Goal: Task Accomplishment & Management: Use online tool/utility

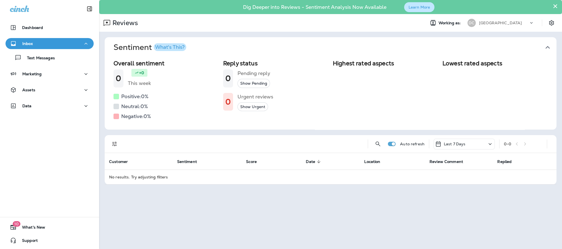
click at [419, 10] on button "Learn More" at bounding box center [419, 7] width 30 height 10
click at [128, 23] on p "Reviews" at bounding box center [124, 23] width 28 height 8
click at [26, 43] on p "Inbox" at bounding box center [27, 43] width 10 height 4
click at [30, 44] on p "Inbox" at bounding box center [27, 43] width 10 height 4
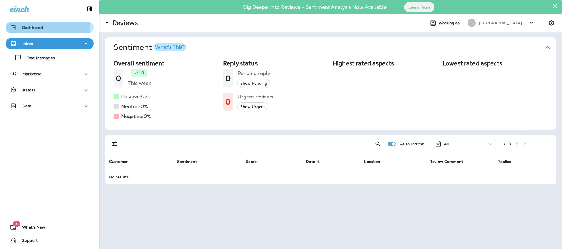
click at [23, 27] on p "Dashboard" at bounding box center [32, 27] width 21 height 4
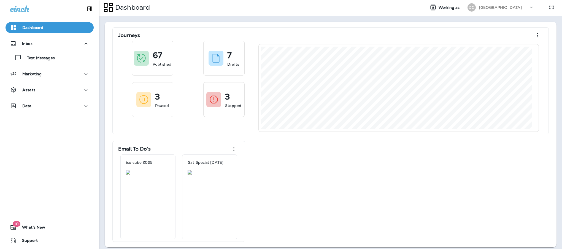
scroll to position [24, 0]
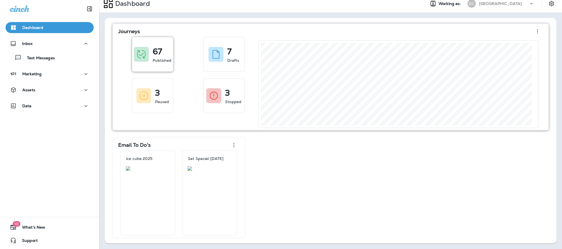
click at [156, 58] on p "Published" at bounding box center [162, 61] width 19 height 6
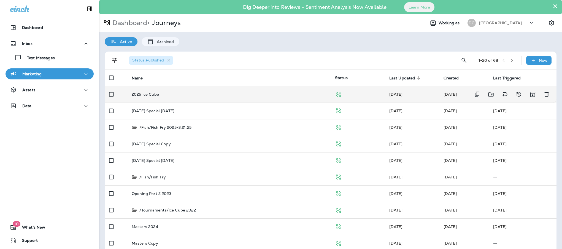
click at [271, 95] on div "2025 Ice Cube" at bounding box center [229, 94] width 194 height 4
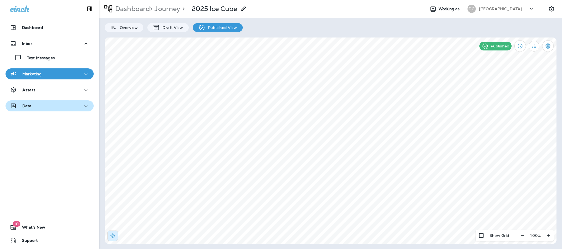
click at [60, 107] on div "Data" at bounding box center [49, 105] width 79 height 7
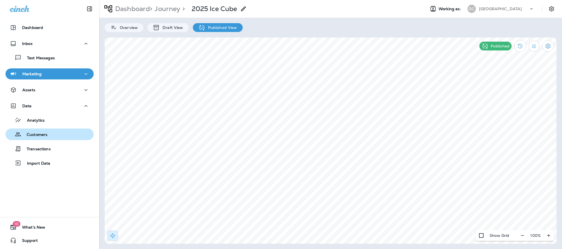
click at [49, 134] on div "Customers" at bounding box center [50, 134] width 84 height 8
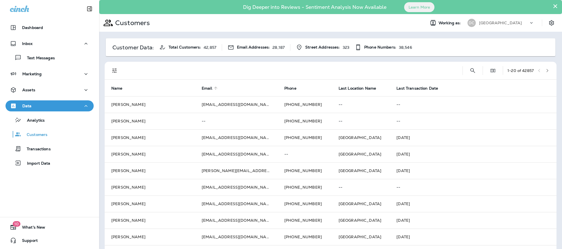
click at [205, 87] on span "Email" at bounding box center [207, 88] width 10 height 5
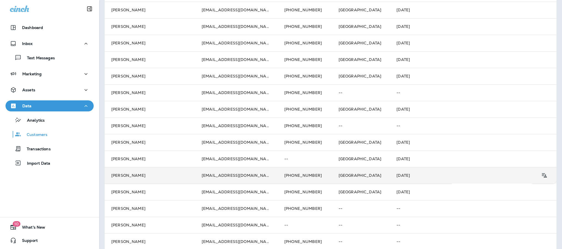
scroll to position [183, 0]
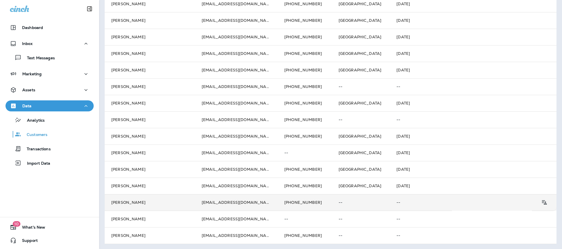
click at [278, 203] on td "[PHONE_NUMBER]" at bounding box center [305, 202] width 54 height 17
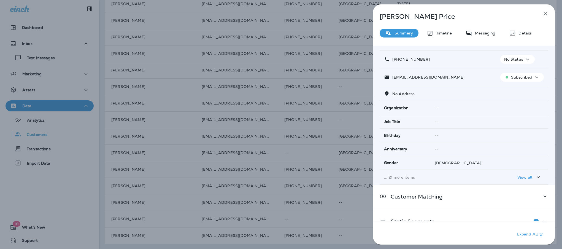
scroll to position [41, 0]
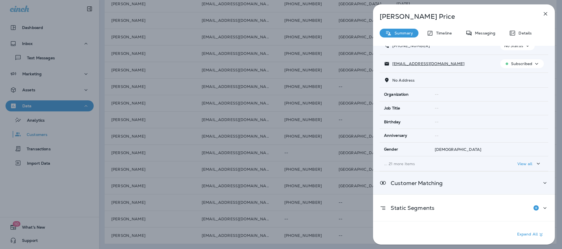
click at [542, 183] on icon at bounding box center [545, 182] width 7 height 7
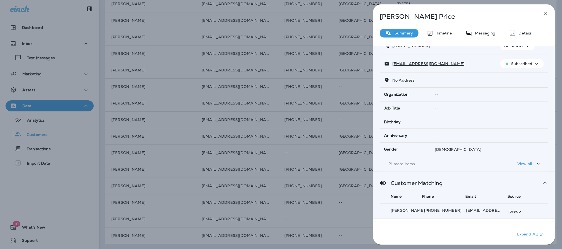
scroll to position [66, 0]
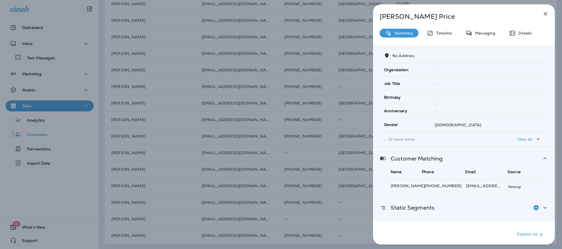
click at [542, 208] on icon at bounding box center [545, 207] width 7 height 7
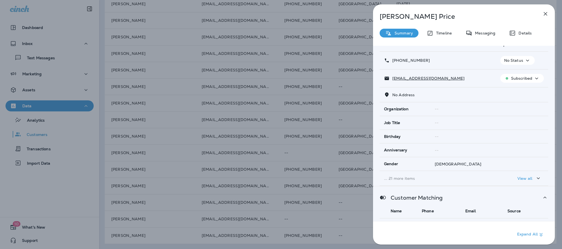
scroll to position [0, 0]
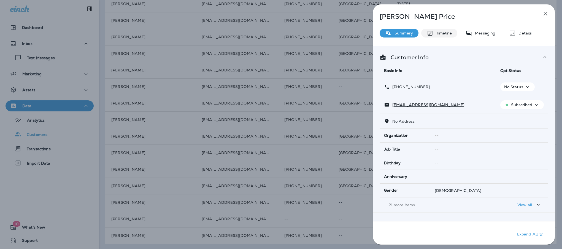
click at [443, 33] on p "Timeline" at bounding box center [442, 33] width 18 height 4
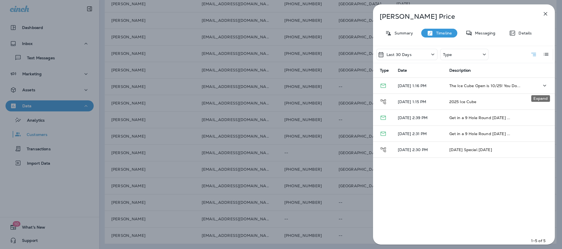
click at [542, 85] on icon "Expand" at bounding box center [544, 85] width 7 height 7
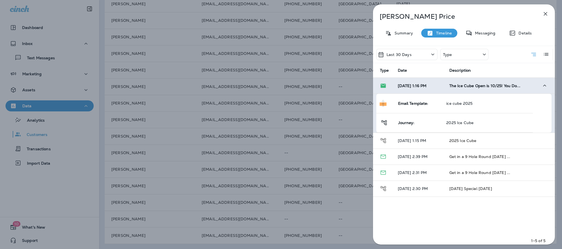
click at [479, 58] on div "Type" at bounding box center [464, 54] width 48 height 11
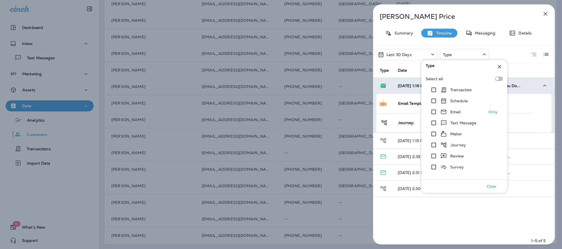
click at [459, 111] on p "Email" at bounding box center [455, 112] width 10 height 4
click at [528, 69] on div "Description" at bounding box center [499, 70] width 101 height 5
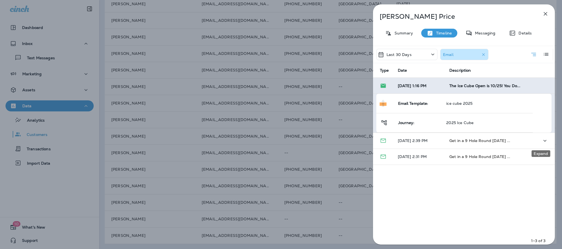
click at [542, 142] on icon "Expand" at bounding box center [545, 140] width 7 height 7
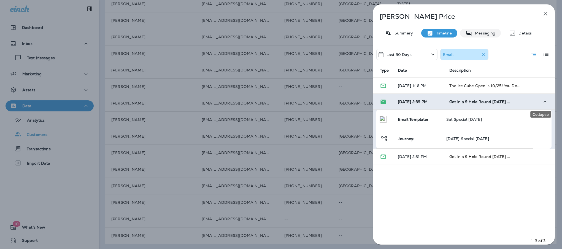
click at [481, 33] on p "Messaging" at bounding box center [483, 33] width 23 height 4
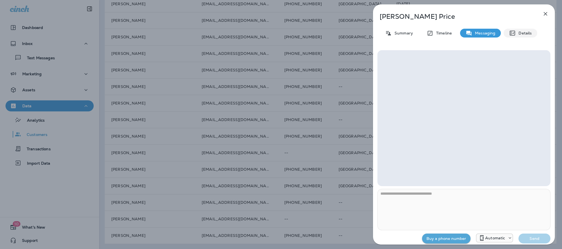
click at [518, 33] on p "Details" at bounding box center [524, 33] width 16 height 4
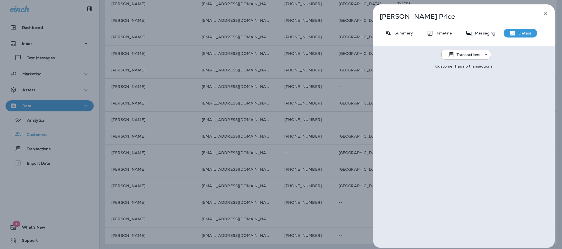
click at [485, 54] on use at bounding box center [486, 54] width 2 height 1
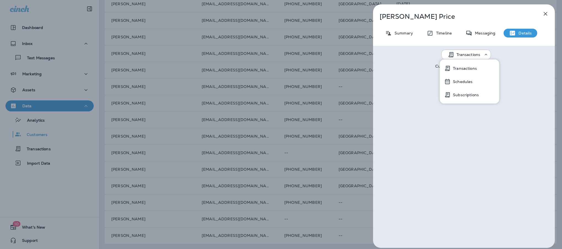
click at [460, 68] on p "Transactions" at bounding box center [464, 68] width 26 height 4
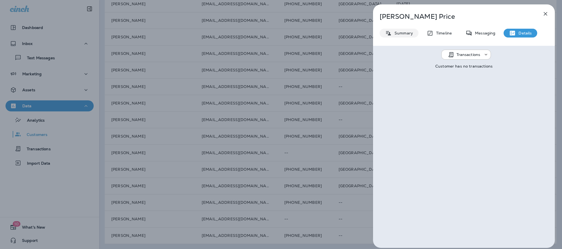
click at [395, 36] on div "Summary" at bounding box center [399, 33] width 39 height 9
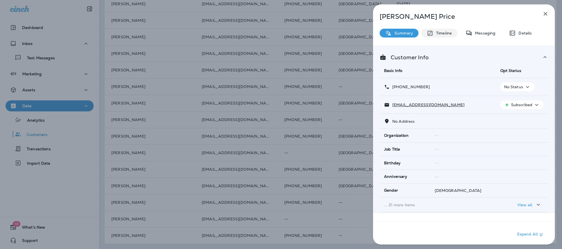
click at [435, 29] on div "Timeline" at bounding box center [439, 33] width 36 height 9
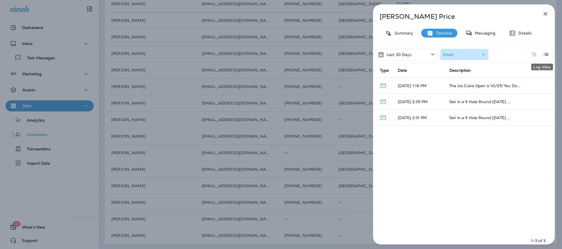
click at [543, 53] on icon "Log View" at bounding box center [546, 54] width 7 height 7
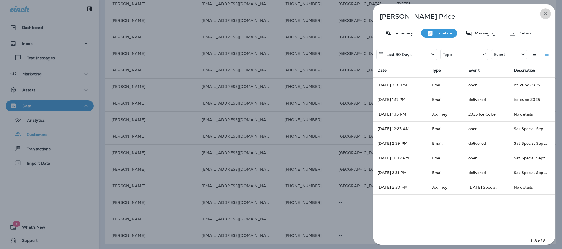
click at [545, 14] on icon "button" at bounding box center [546, 14] width 4 height 4
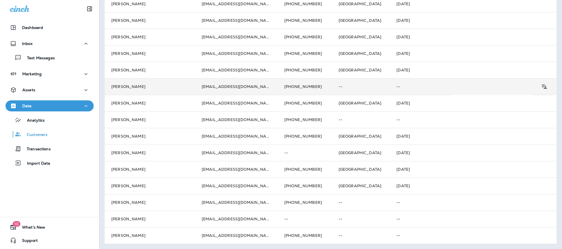
click at [239, 89] on td "[EMAIL_ADDRESS][DOMAIN_NAME]" at bounding box center [236, 86] width 83 height 17
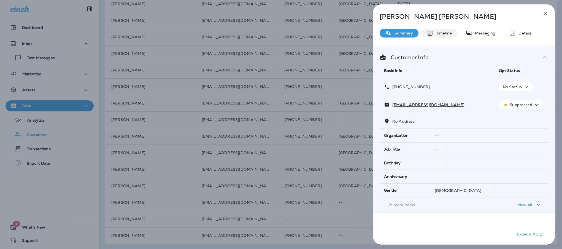
click at [439, 31] on p "Timeline" at bounding box center [442, 33] width 18 height 4
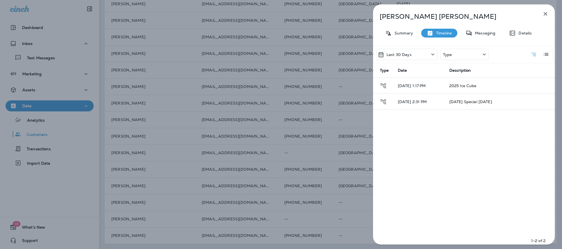
click at [543, 52] on icon "Log View" at bounding box center [546, 54] width 7 height 7
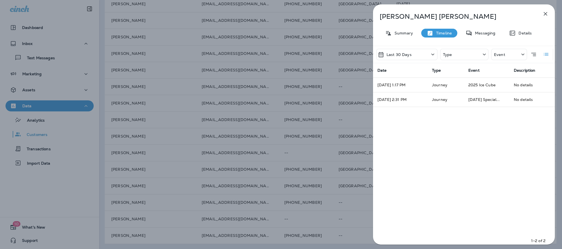
click at [458, 55] on div "Type" at bounding box center [464, 54] width 48 height 11
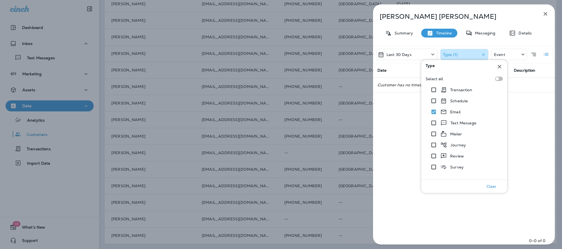
click at [490, 187] on p "Clear" at bounding box center [491, 186] width 10 height 4
click at [500, 65] on icon at bounding box center [500, 67] width 4 height 4
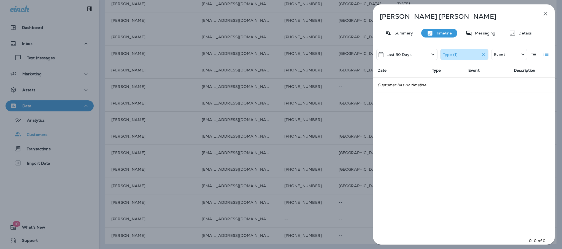
click at [510, 53] on div "Event" at bounding box center [509, 54] width 36 height 11
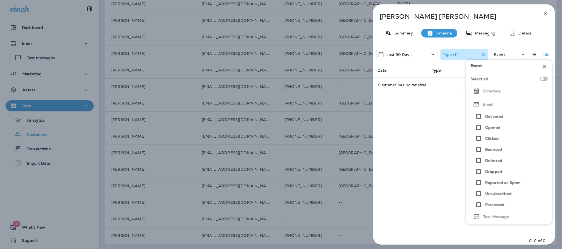
click at [477, 104] on icon at bounding box center [476, 104] width 5 height 4
click at [473, 56] on div "Type (1)" at bounding box center [465, 54] width 45 height 8
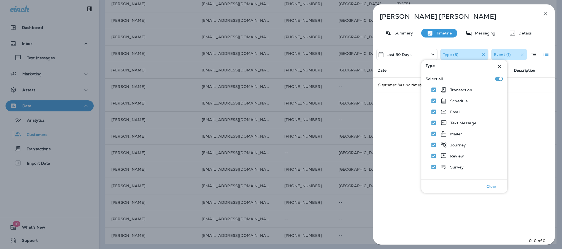
click at [531, 112] on div "Last 30 Days Type (8) Event (1) Date Type Event Description Customer has no tim…" at bounding box center [464, 147] width 182 height 202
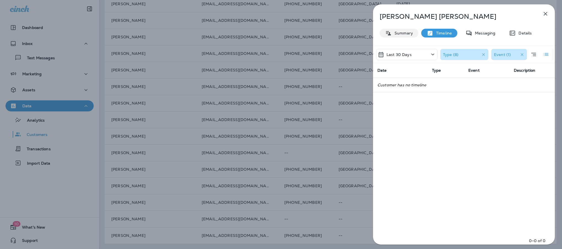
click at [402, 34] on p "Summary" at bounding box center [402, 33] width 21 height 4
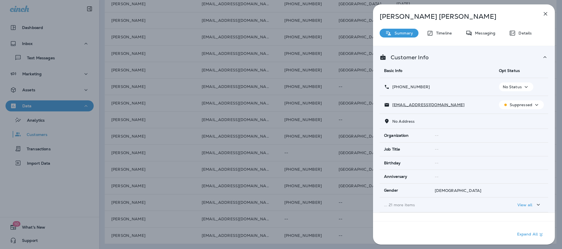
click at [517, 107] on div "Suppressed" at bounding box center [521, 104] width 40 height 7
click at [469, 106] on div "[EMAIL_ADDRESS][DOMAIN_NAME]" at bounding box center [437, 105] width 106 height 6
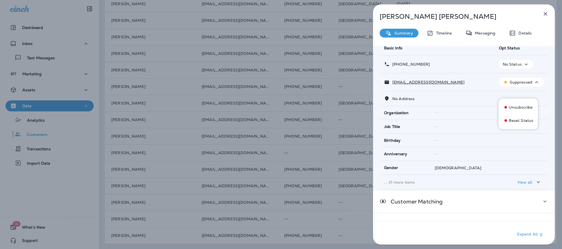
scroll to position [41, 0]
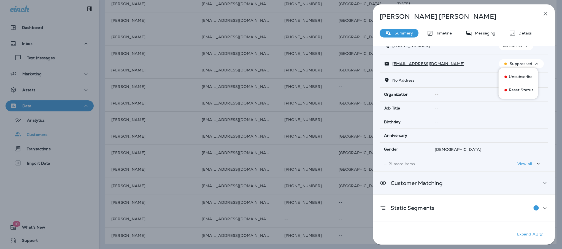
click at [528, 184] on div "Customer Matching" at bounding box center [464, 182] width 169 height 7
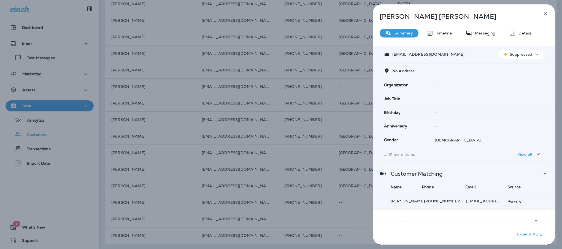
scroll to position [66, 0]
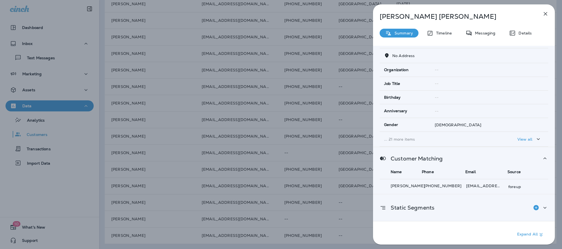
click at [510, 211] on div "Static Segments" at bounding box center [464, 207] width 169 height 11
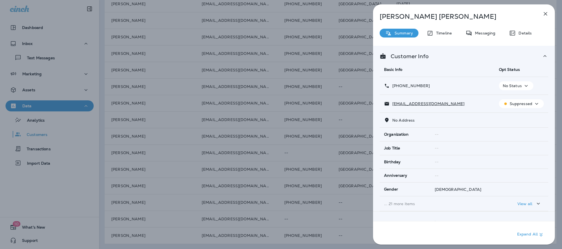
scroll to position [0, 0]
click at [522, 31] on p "Details" at bounding box center [524, 33] width 16 height 4
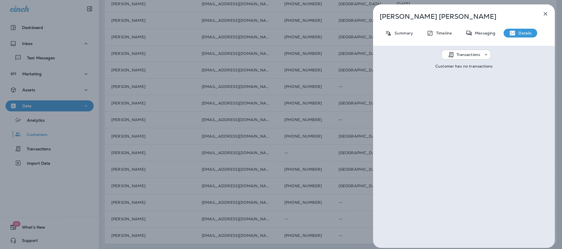
click at [480, 56] on div "Transactions" at bounding box center [469, 54] width 27 height 4
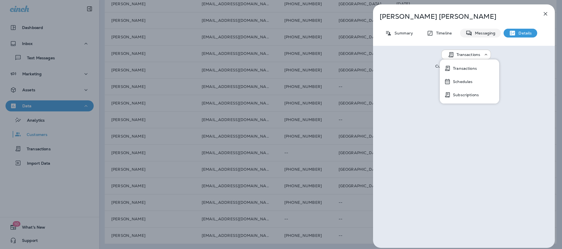
click at [478, 32] on p "Messaging" at bounding box center [483, 33] width 23 height 4
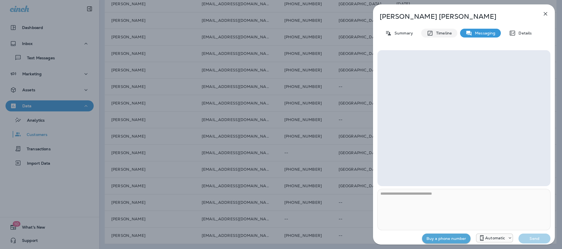
click at [440, 34] on p "Timeline" at bounding box center [442, 33] width 18 height 4
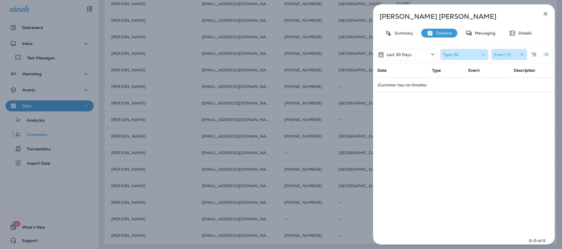
click at [485, 55] on icon "button" at bounding box center [484, 55] width 6 height 6
click at [522, 53] on icon "button" at bounding box center [522, 55] width 6 height 6
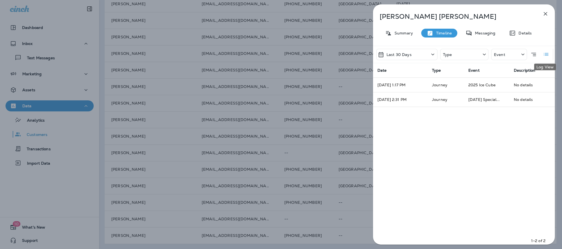
click at [543, 55] on icon "Log View" at bounding box center [546, 54] width 7 height 7
click at [525, 86] on td "No details" at bounding box center [531, 85] width 45 height 15
click at [548, 14] on icon "button" at bounding box center [545, 13] width 7 height 7
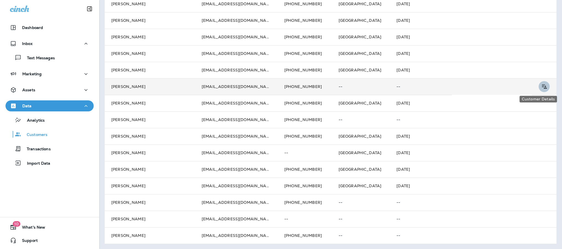
click at [541, 86] on icon "Customer Details" at bounding box center [544, 86] width 7 height 7
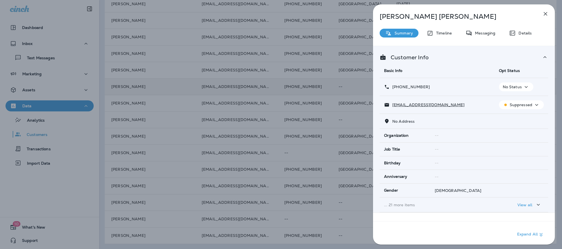
scroll to position [41, 0]
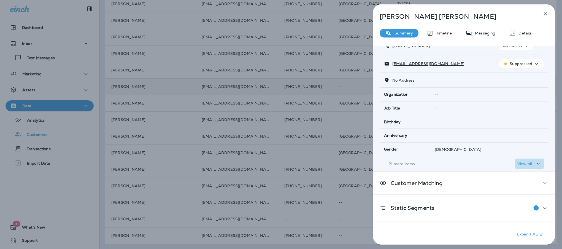
click at [530, 164] on div "View all" at bounding box center [529, 163] width 24 height 7
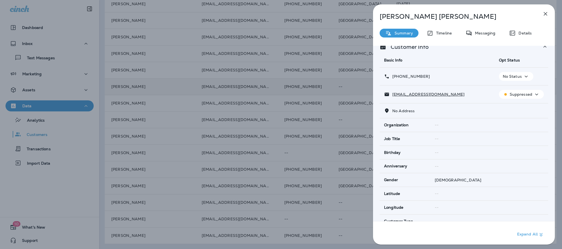
scroll to position [0, 0]
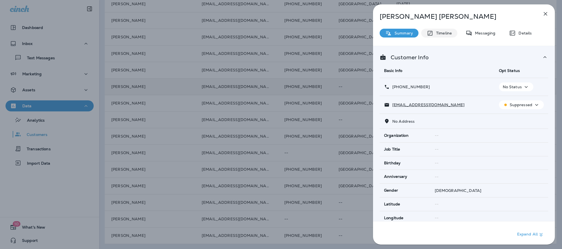
click at [445, 34] on p "Timeline" at bounding box center [442, 33] width 18 height 4
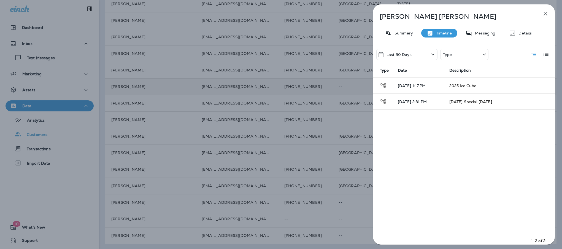
click at [467, 52] on div "Type" at bounding box center [464, 54] width 48 height 11
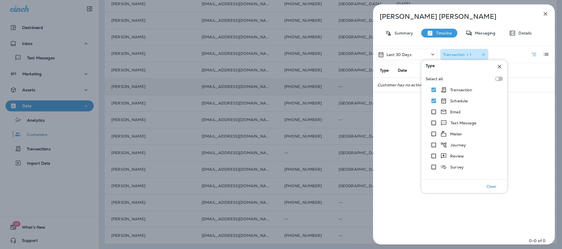
click at [500, 67] on icon at bounding box center [500, 67] width 4 height 4
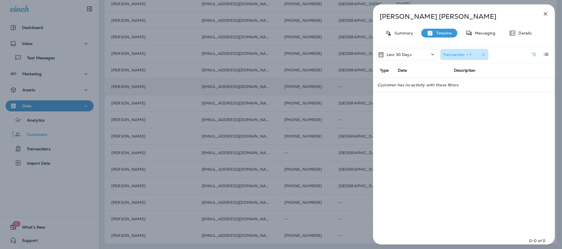
click at [540, 17] on div "[PERSON_NAME] Summary Timeline Messaging Details Last 30 Days Transaction + 1 T…" at bounding box center [464, 125] width 182 height 243
click at [544, 15] on icon "button" at bounding box center [545, 13] width 7 height 7
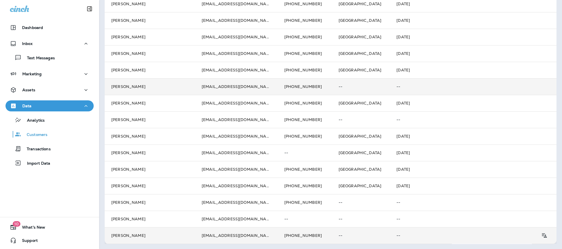
click at [244, 232] on td "[EMAIL_ADDRESS][DOMAIN_NAME]" at bounding box center [236, 235] width 83 height 17
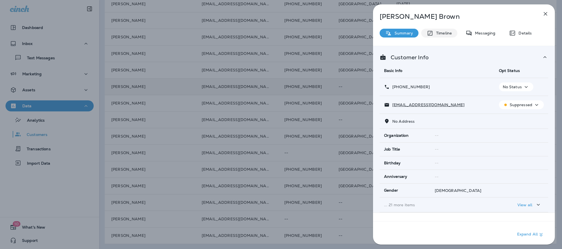
click at [448, 32] on p "Timeline" at bounding box center [442, 33] width 18 height 4
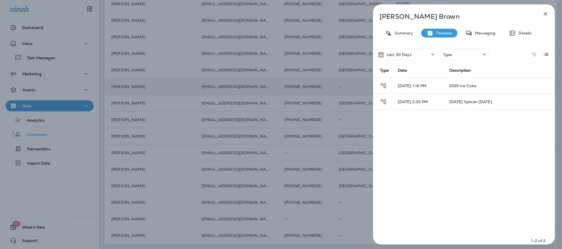
click at [480, 56] on div "Type" at bounding box center [464, 54] width 48 height 11
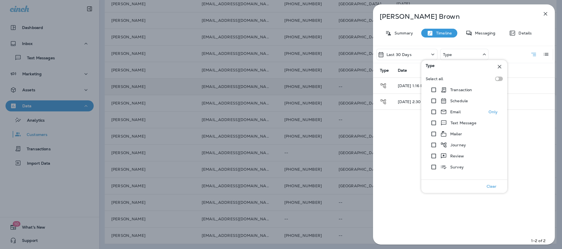
click at [453, 113] on p "Email" at bounding box center [455, 112] width 10 height 4
click at [499, 67] on icon at bounding box center [499, 66] width 7 height 7
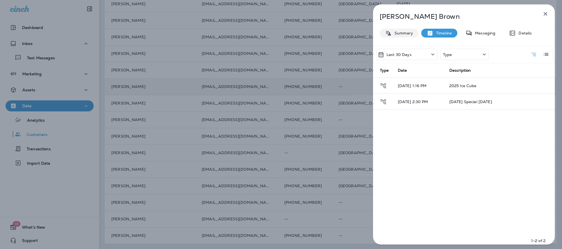
click at [399, 29] on div "Summary" at bounding box center [399, 33] width 39 height 9
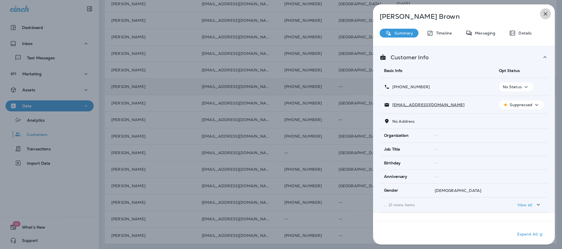
click at [547, 14] on icon "button" at bounding box center [545, 13] width 7 height 7
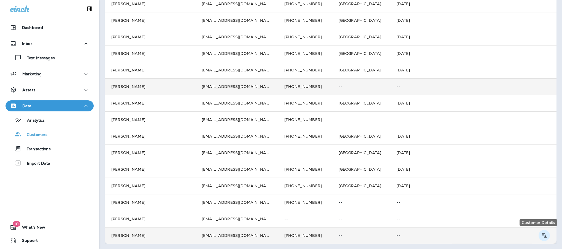
click at [542, 234] on icon "Customer Details" at bounding box center [544, 235] width 5 height 4
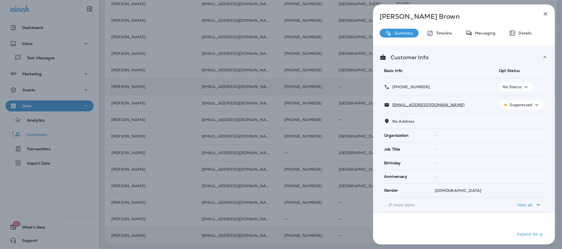
click at [518, 88] on div "No Status" at bounding box center [516, 86] width 30 height 7
click at [440, 33] on p "Timeline" at bounding box center [442, 33] width 18 height 4
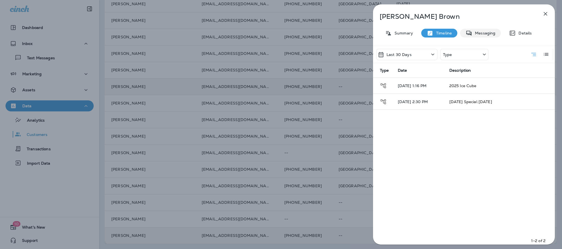
click at [466, 34] on icon at bounding box center [469, 33] width 7 height 7
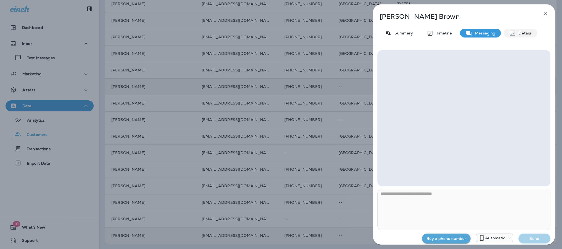
click at [512, 33] on icon at bounding box center [512, 33] width 5 height 5
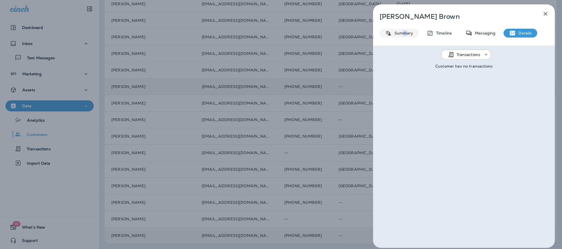
click at [404, 31] on p "Summary" at bounding box center [402, 33] width 21 height 4
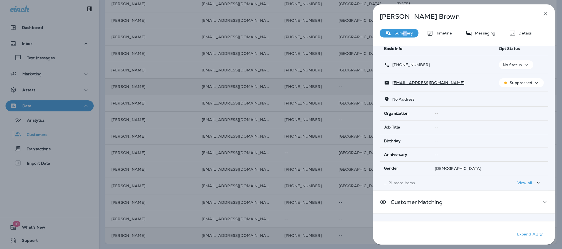
scroll to position [41, 0]
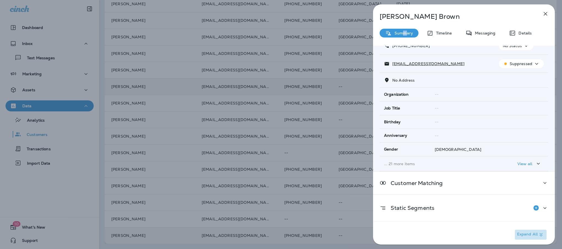
click at [522, 234] on p "Expand All" at bounding box center [530, 234] width 27 height 7
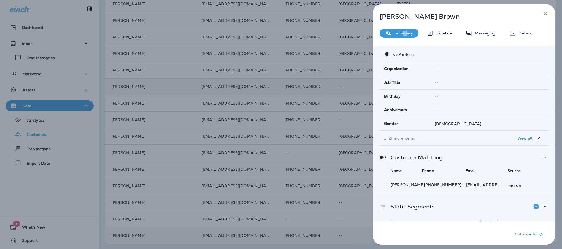
scroll to position [88, 0]
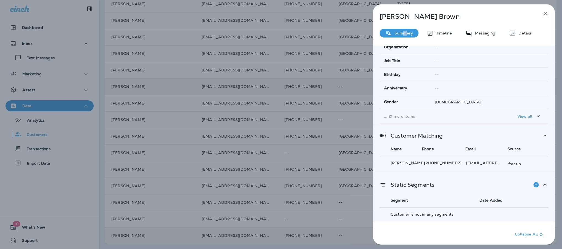
click at [529, 117] on div "View all" at bounding box center [529, 116] width 24 height 7
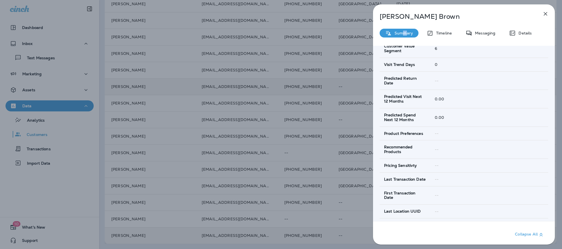
scroll to position [285, 0]
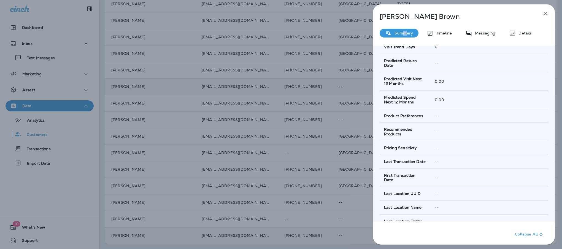
click at [543, 15] on icon "button" at bounding box center [545, 13] width 7 height 7
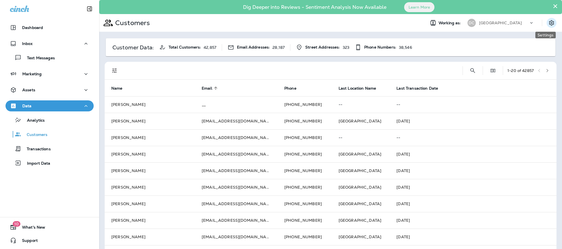
click at [548, 23] on icon "Settings" at bounding box center [551, 23] width 7 height 7
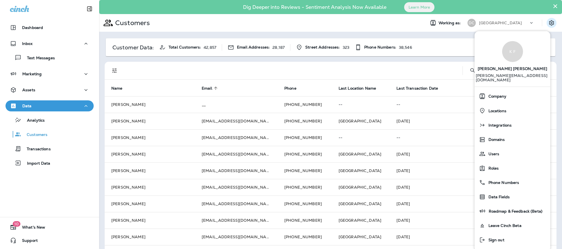
click at [548, 23] on icon "Settings" at bounding box center [551, 23] width 7 height 7
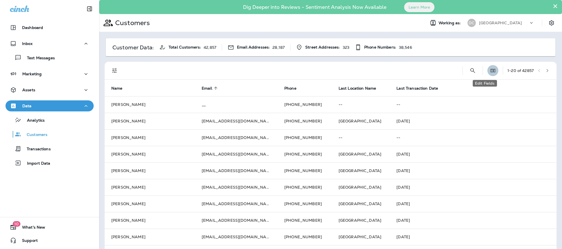
click at [490, 70] on icon "Edit Fields" at bounding box center [493, 71] width 6 height 6
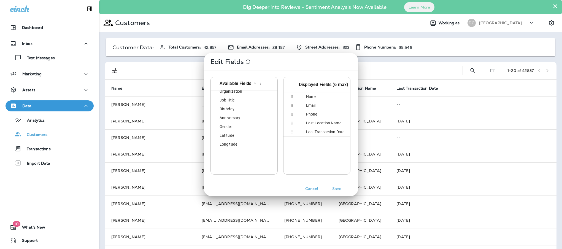
scroll to position [33, 0]
click at [246, 116] on div "Cinch UUID" at bounding box center [245, 115] width 64 height 9
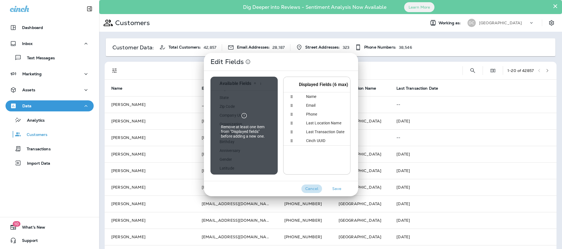
click at [314, 187] on button "Cancel" at bounding box center [311, 188] width 21 height 9
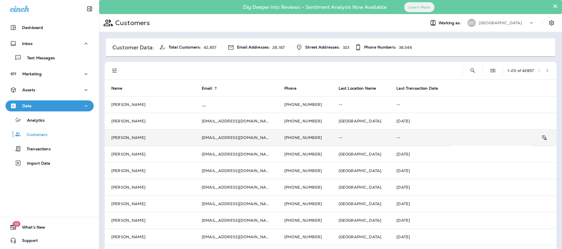
click at [193, 135] on td "[PERSON_NAME]" at bounding box center [150, 137] width 90 height 17
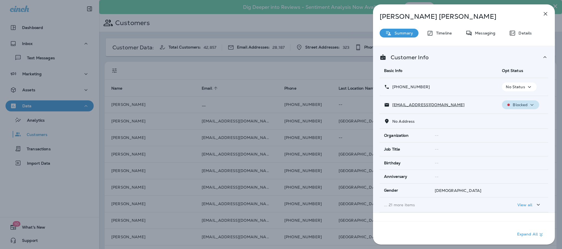
click at [531, 105] on icon "button" at bounding box center [532, 105] width 3 height 2
click at [443, 32] on p "Timeline" at bounding box center [442, 33] width 18 height 4
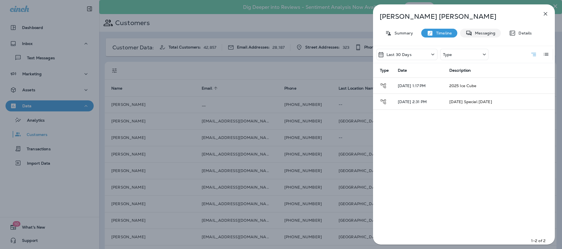
click at [474, 34] on p "Messaging" at bounding box center [483, 33] width 23 height 4
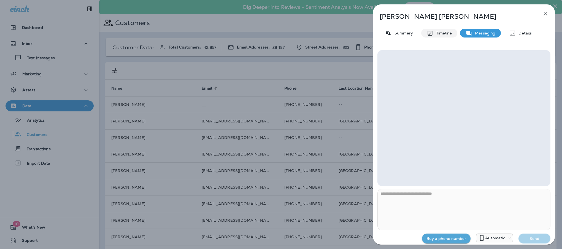
click at [442, 33] on p "Timeline" at bounding box center [442, 33] width 18 height 4
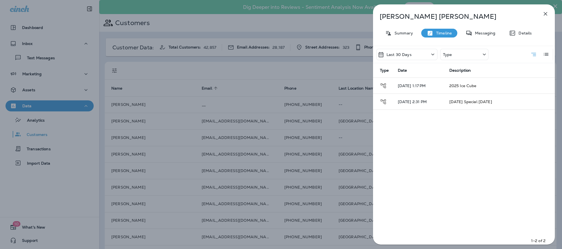
click at [469, 53] on div "Type" at bounding box center [464, 54] width 48 height 11
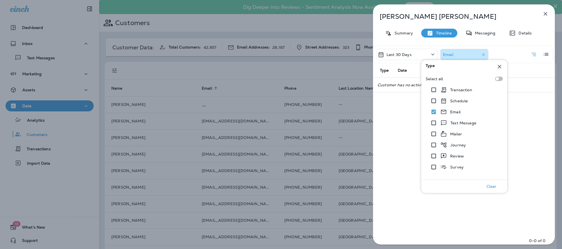
click at [502, 68] on icon at bounding box center [499, 66] width 7 height 7
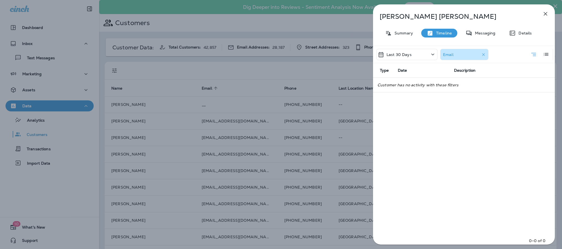
click at [545, 14] on icon "button" at bounding box center [546, 14] width 4 height 4
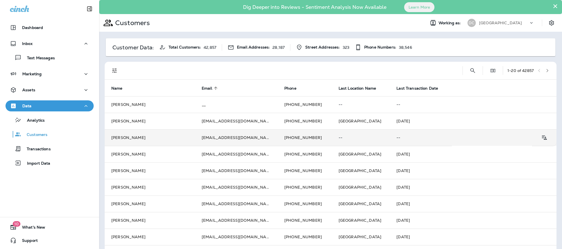
drag, startPoint x: 168, startPoint y: 136, endPoint x: 166, endPoint y: 138, distance: 3.4
click at [166, 138] on td "[PERSON_NAME]" at bounding box center [150, 137] width 90 height 17
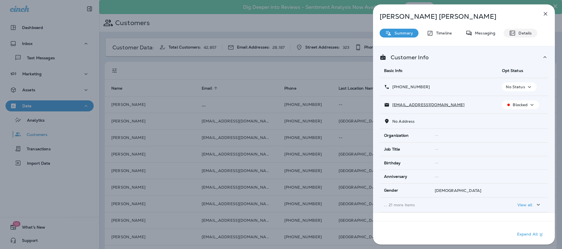
click at [527, 34] on p "Details" at bounding box center [524, 33] width 16 height 4
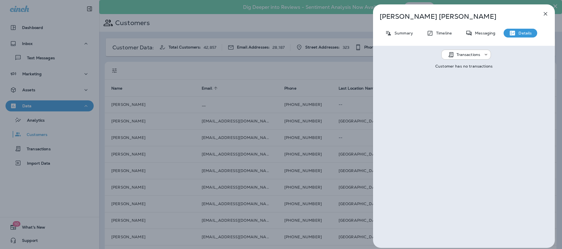
click at [478, 54] on div "Transactions" at bounding box center [469, 54] width 27 height 4
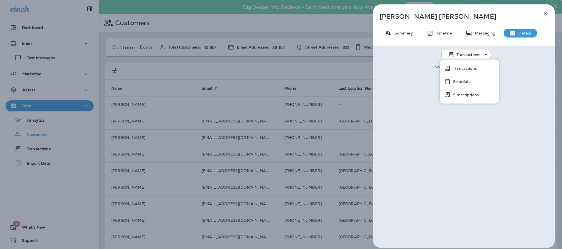
click at [478, 54] on div "Transactions" at bounding box center [469, 54] width 27 height 4
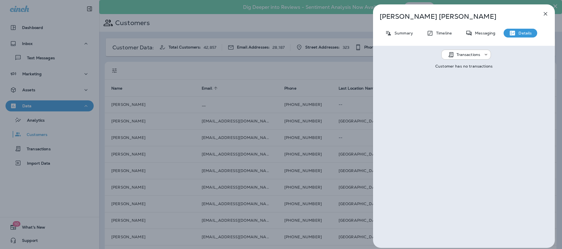
click at [478, 54] on div "Transactions" at bounding box center [469, 54] width 27 height 4
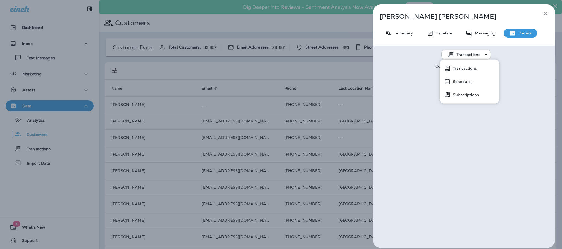
click at [464, 96] on p "Subscriptions" at bounding box center [465, 95] width 28 height 4
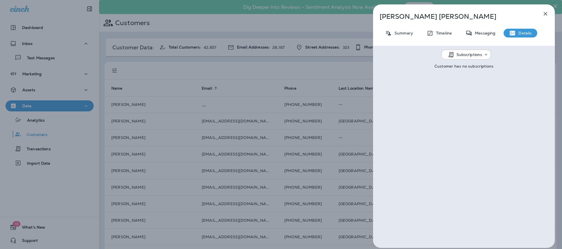
click at [483, 54] on icon at bounding box center [486, 55] width 6 height 6
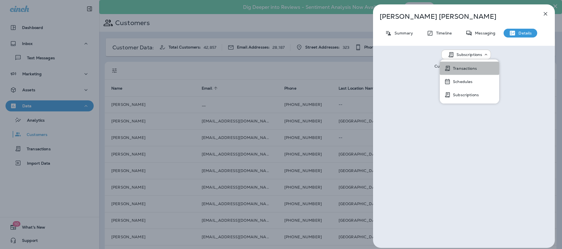
click at [472, 68] on p "Transactions" at bounding box center [464, 68] width 26 height 4
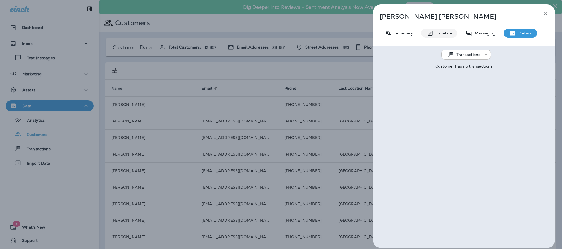
drag, startPoint x: 438, startPoint y: 34, endPoint x: 433, endPoint y: 35, distance: 5.1
click at [438, 34] on p "Timeline" at bounding box center [442, 33] width 18 height 4
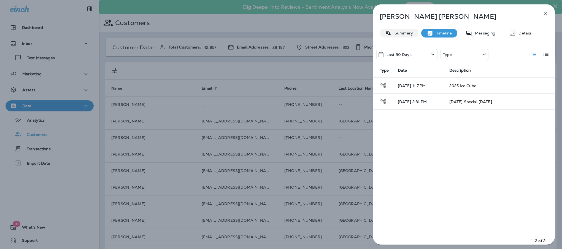
click at [402, 33] on p "Summary" at bounding box center [402, 33] width 21 height 4
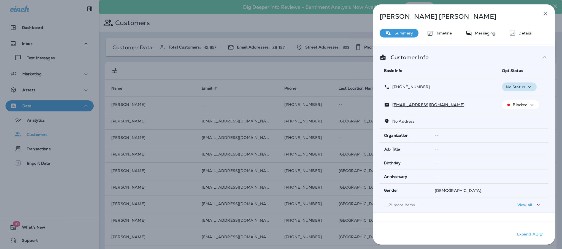
click at [520, 85] on p "No Status" at bounding box center [515, 87] width 19 height 4
click at [521, 85] on p "No Status" at bounding box center [515, 87] width 19 height 4
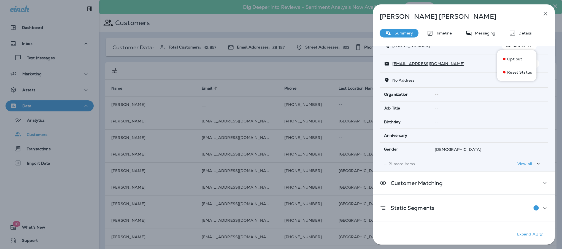
click at [523, 164] on p "View all" at bounding box center [524, 163] width 15 height 4
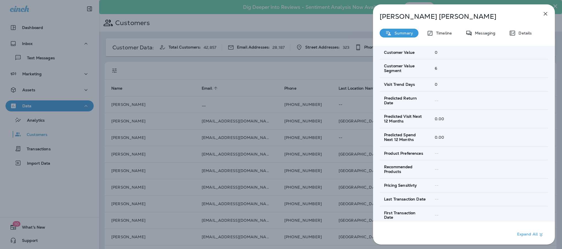
scroll to position [362, 0]
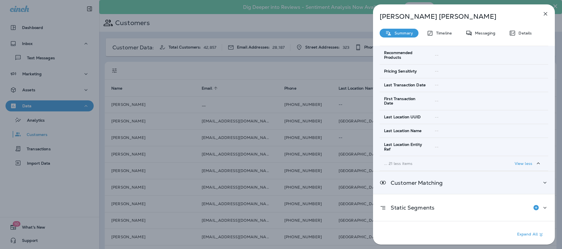
click at [526, 179] on div "Customer Matching" at bounding box center [464, 182] width 182 height 22
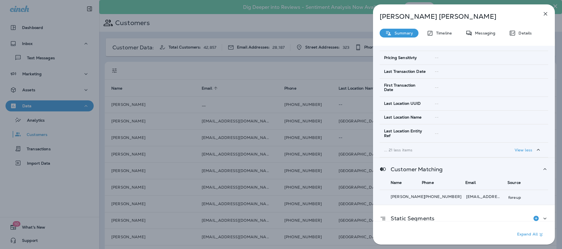
scroll to position [386, 0]
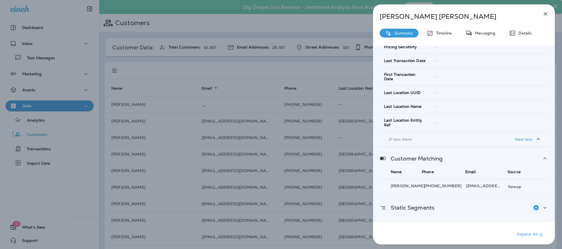
click at [512, 208] on div "Static Segments" at bounding box center [464, 207] width 169 height 11
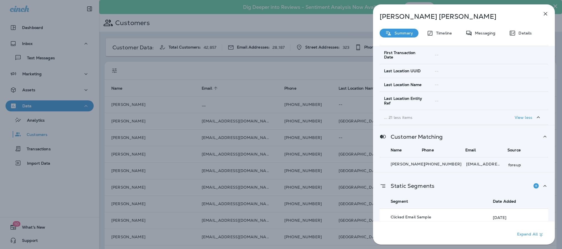
scroll to position [414, 0]
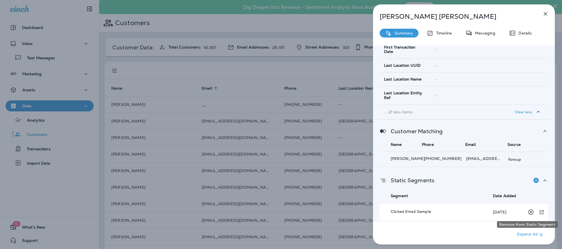
click at [528, 212] on icon "Remove from Static Segment" at bounding box center [530, 211] width 5 height 5
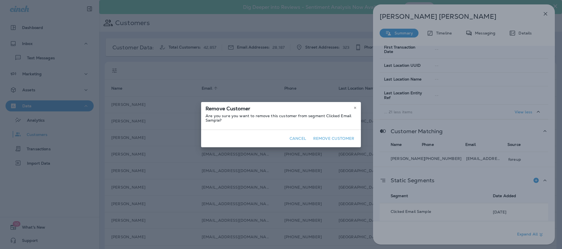
click at [329, 138] on button "Remove Customer" at bounding box center [333, 138] width 45 height 9
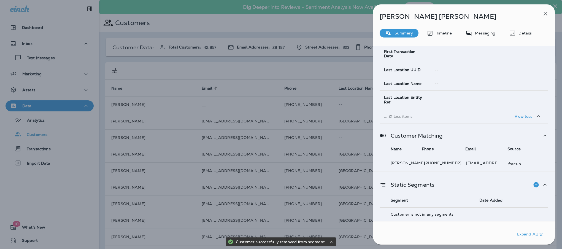
scroll to position [409, 0]
click at [546, 12] on icon "button" at bounding box center [545, 13] width 7 height 7
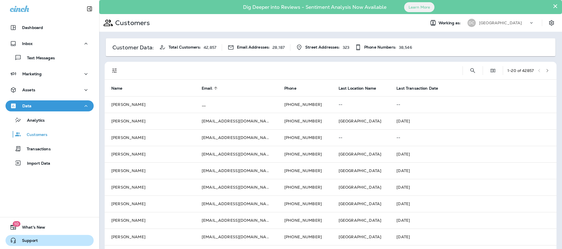
click at [27, 239] on span "Support" at bounding box center [27, 241] width 21 height 7
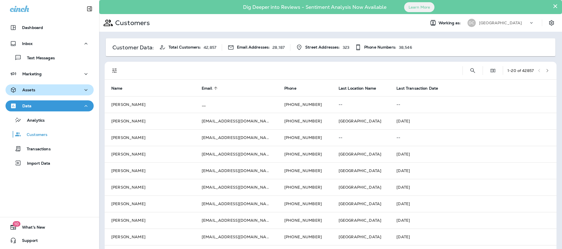
click at [68, 90] on div "Assets" at bounding box center [49, 89] width 79 height 7
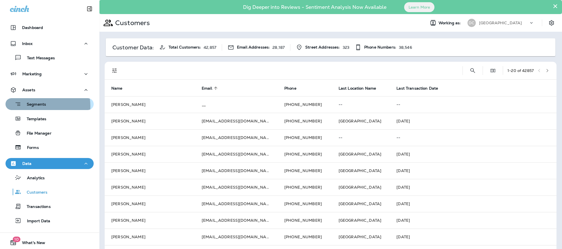
click at [35, 106] on p "Segments" at bounding box center [33, 105] width 25 height 6
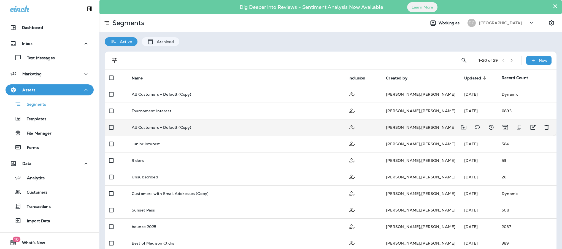
scroll to position [41, 0]
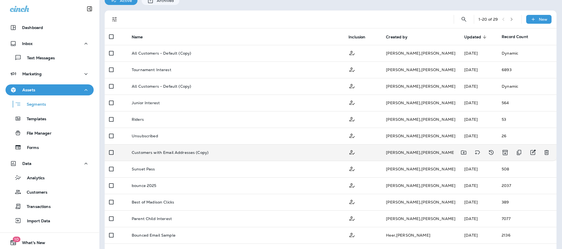
click at [285, 155] on td "Customers with Email Addresses (Copy)" at bounding box center [235, 152] width 217 height 17
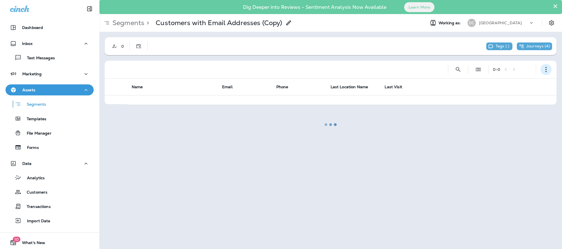
click at [544, 70] on icon "button" at bounding box center [546, 70] width 6 height 6
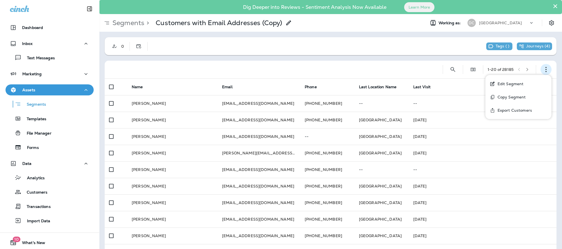
click at [543, 71] on icon "button" at bounding box center [546, 70] width 6 height 6
click at [413, 86] on span "Last Visit" at bounding box center [421, 86] width 17 height 5
click at [132, 24] on p "Segments" at bounding box center [127, 23] width 34 height 8
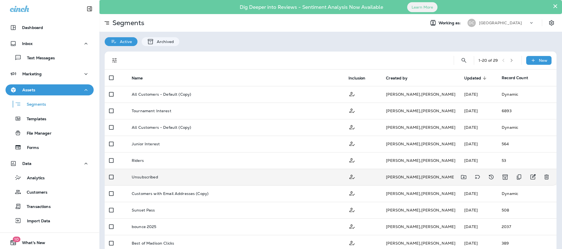
click at [190, 180] on td "Unsubscribed" at bounding box center [235, 177] width 217 height 17
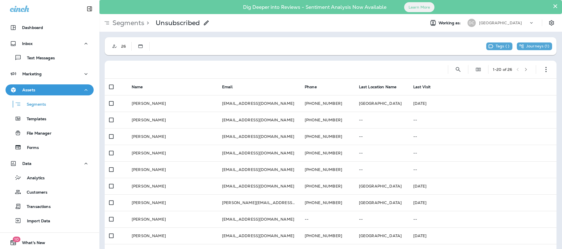
click at [206, 21] on icon at bounding box center [206, 23] width 7 height 7
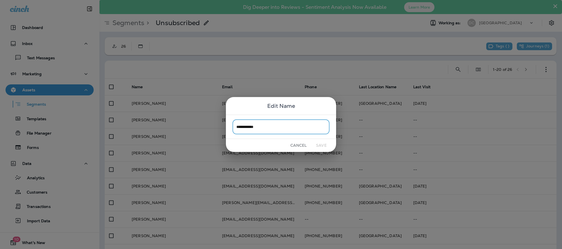
click at [300, 144] on button "Cancel" at bounding box center [298, 145] width 21 height 9
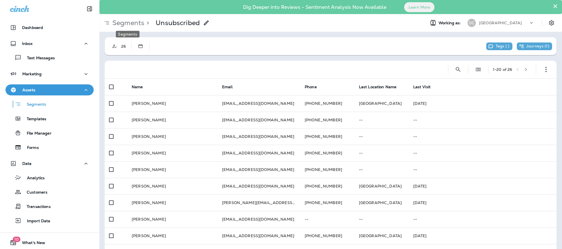
click at [131, 22] on p "Segments" at bounding box center [127, 23] width 34 height 8
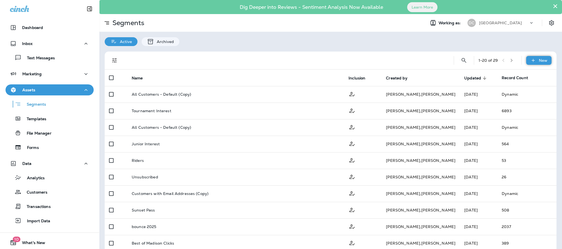
click at [530, 62] on icon at bounding box center [533, 61] width 6 height 6
click at [505, 75] on p "New Segment" at bounding box center [515, 73] width 29 height 4
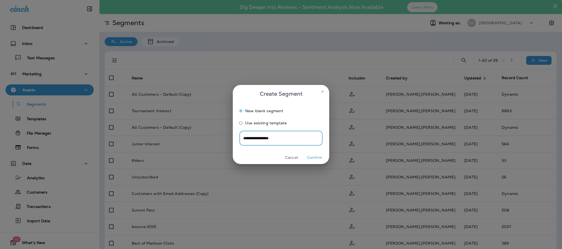
type input "**********"
click at [319, 156] on button "Confirm" at bounding box center [314, 157] width 21 height 9
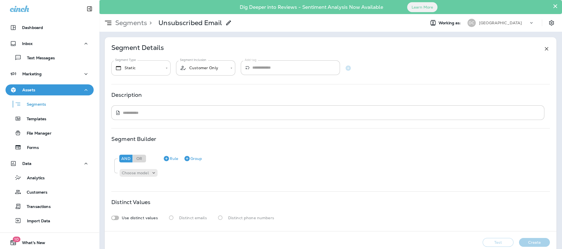
click at [153, 0] on body "**********" at bounding box center [281, 0] width 562 height 0
click at [147, 96] on li "Dynamic" at bounding box center [140, 98] width 59 height 13
type input "*******"
click at [163, 111] on textarea at bounding box center [332, 113] width 418 height 6
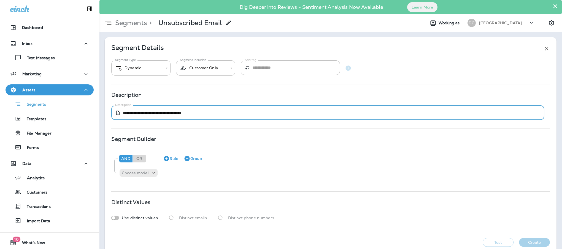
click at [174, 114] on textarea "**********" at bounding box center [329, 113] width 412 height 6
click at [175, 112] on textarea "**********" at bounding box center [329, 113] width 412 height 6
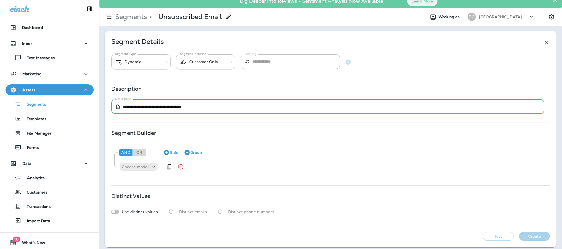
scroll to position [10, 0]
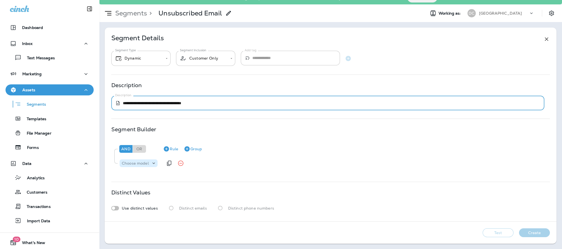
type textarea "**********"
click at [125, 164] on p "Choose model" at bounding box center [135, 163] width 27 height 4
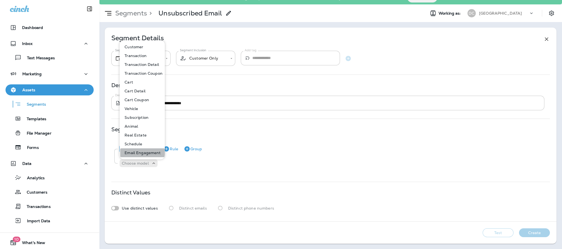
click at [134, 150] on p "Email Engagement" at bounding box center [141, 152] width 38 height 4
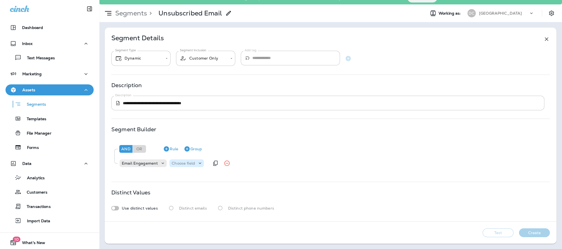
click at [188, 162] on p "Choose field" at bounding box center [183, 163] width 23 height 4
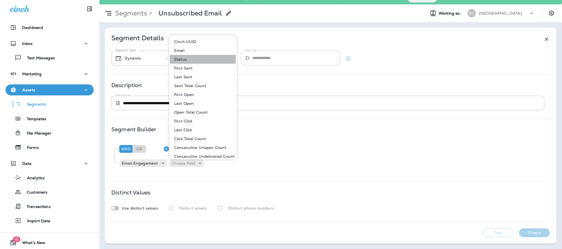
click at [185, 59] on p "Status" at bounding box center [179, 59] width 15 height 4
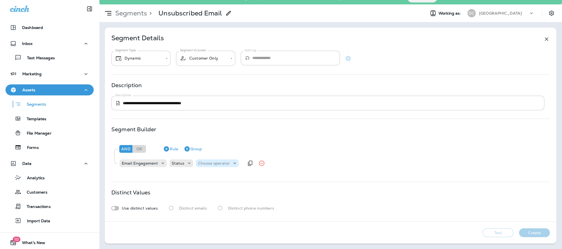
click at [218, 164] on p "Choose operator" at bounding box center [214, 163] width 32 height 4
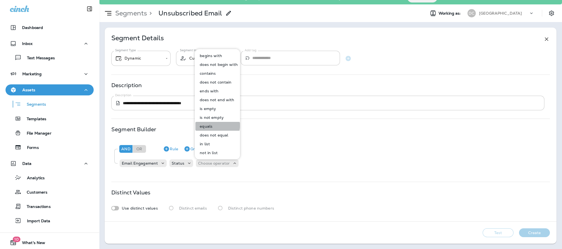
click at [213, 126] on button "equals" at bounding box center [217, 126] width 45 height 9
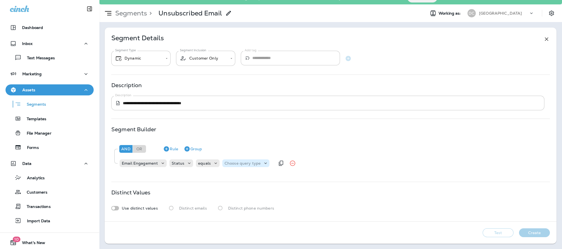
click at [242, 164] on p "Choose query type" at bounding box center [242, 163] width 36 height 4
click at [235, 177] on button "Text" at bounding box center [238, 176] width 32 height 9
click at [260, 165] on input "text" at bounding box center [279, 162] width 55 height 7
type input "**********"
click at [258, 178] on div "**********" at bounding box center [331, 125] width 452 height 194
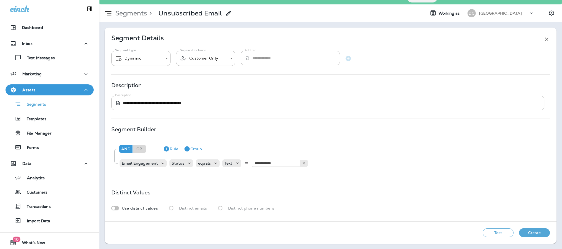
click at [532, 232] on button "Create" at bounding box center [534, 232] width 31 height 9
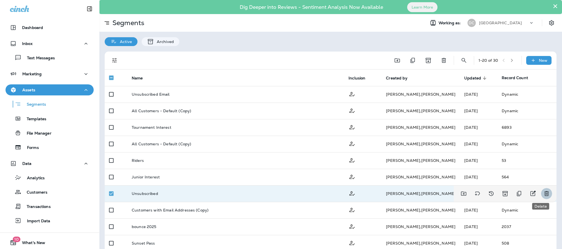
click at [544, 193] on icon "Delete" at bounding box center [546, 193] width 4 height 5
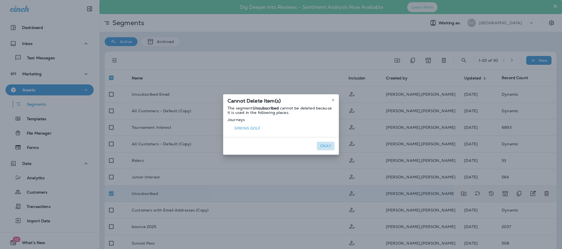
click at [324, 144] on button "Okay" at bounding box center [326, 146] width 18 height 9
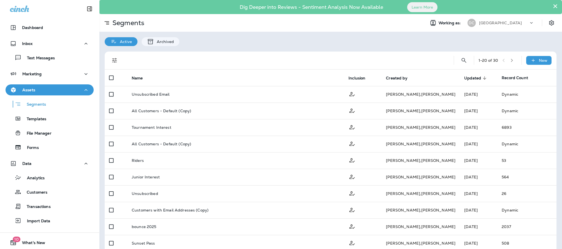
click at [508, 63] on button "button" at bounding box center [512, 60] width 8 height 8
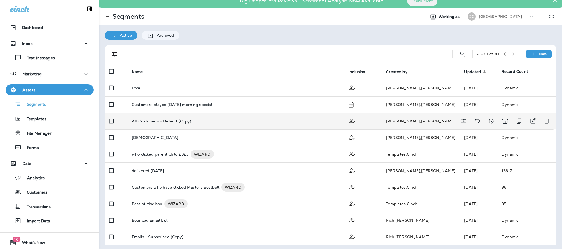
scroll to position [8, 0]
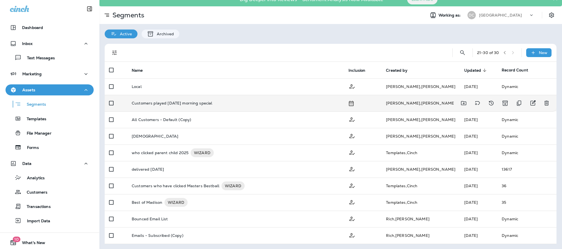
click at [269, 103] on div "Customers played [DATE] morning special" at bounding box center [236, 103] width 208 height 4
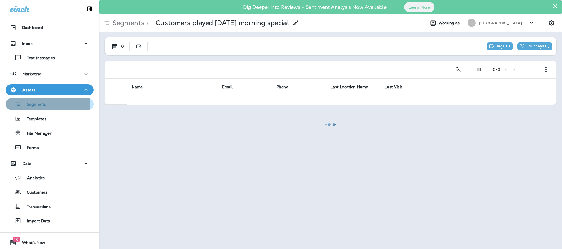
click at [29, 103] on p "Segments" at bounding box center [33, 105] width 25 height 6
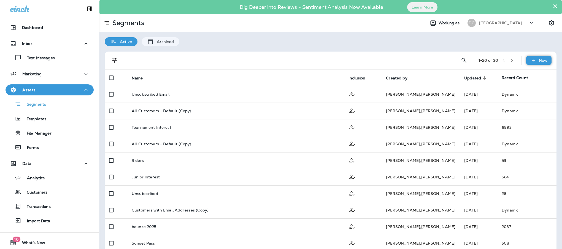
click at [530, 60] on icon at bounding box center [533, 61] width 6 height 6
click at [506, 73] on p "New Segment" at bounding box center [515, 73] width 29 height 4
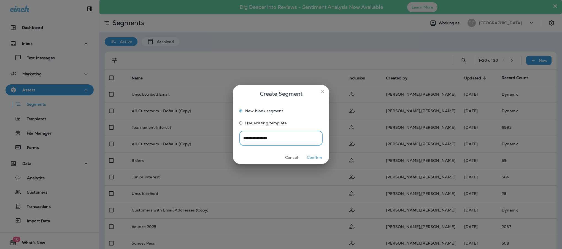
type input "**********"
click at [315, 159] on button "Confirm" at bounding box center [314, 157] width 21 height 9
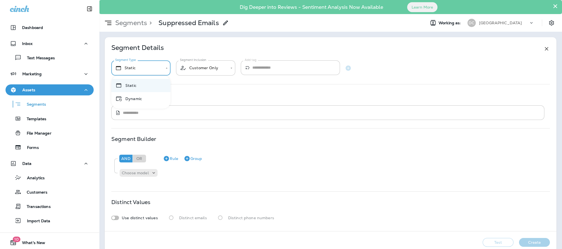
click at [137, 0] on body "**********" at bounding box center [281, 0] width 562 height 0
click at [138, 97] on li "Dynamic" at bounding box center [140, 98] width 59 height 13
type input "*******"
click at [151, 113] on textarea at bounding box center [332, 113] width 418 height 6
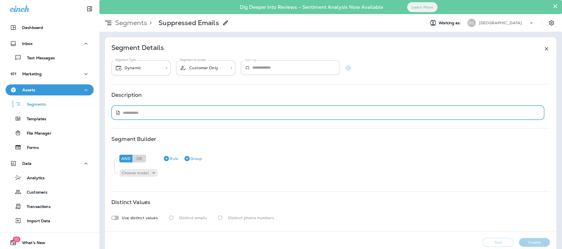
type textarea "*"
type textarea "**********"
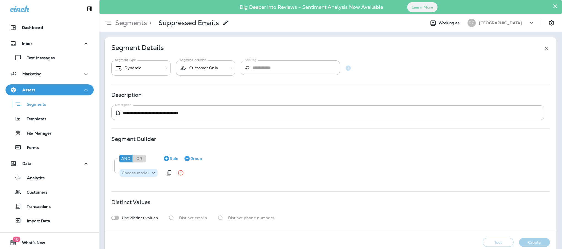
click at [136, 175] on p "Choose model" at bounding box center [135, 173] width 27 height 4
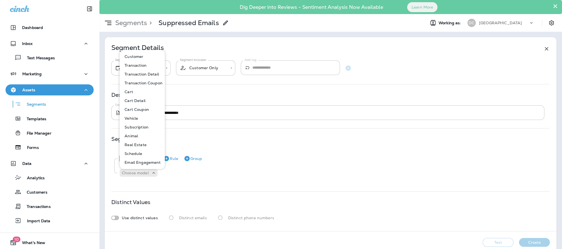
click at [137, 162] on p "Email Engagement" at bounding box center [141, 162] width 38 height 4
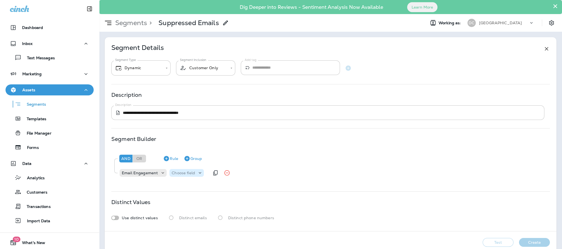
click at [180, 171] on p "Choose field" at bounding box center [183, 173] width 23 height 4
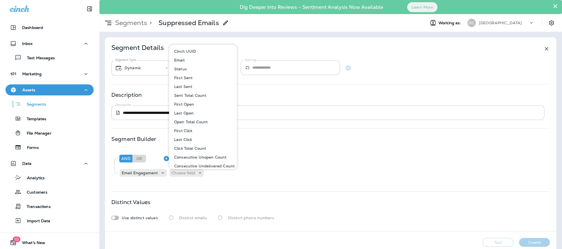
click at [182, 68] on p "Status" at bounding box center [179, 69] width 15 height 4
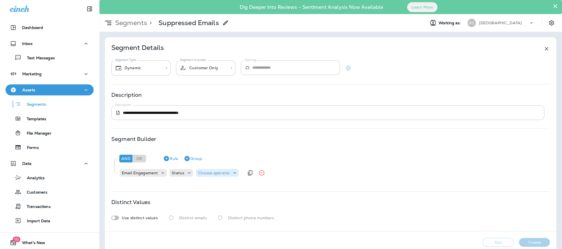
click at [215, 171] on p "Choose operator" at bounding box center [214, 173] width 32 height 4
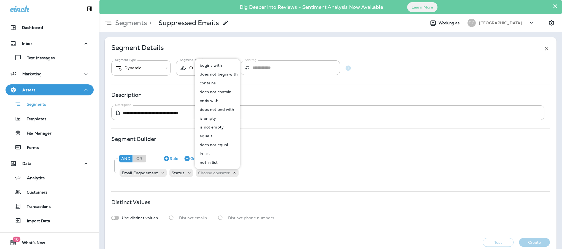
click at [211, 136] on p "equals" at bounding box center [205, 136] width 15 height 4
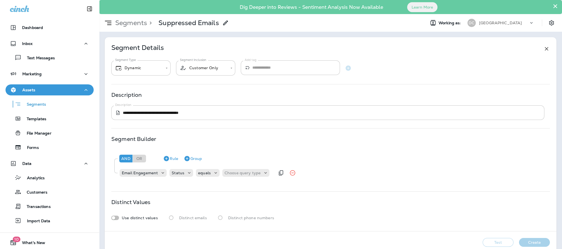
click at [239, 168] on div "Email Engagement Status equals Choose query type" at bounding box center [197, 172] width 156 height 11
click at [239, 172] on p "Choose query type" at bounding box center [242, 173] width 36 height 4
click at [232, 185] on p "Text" at bounding box center [229, 186] width 10 height 4
click at [274, 172] on input "text" at bounding box center [279, 172] width 55 height 7
type input "**********"
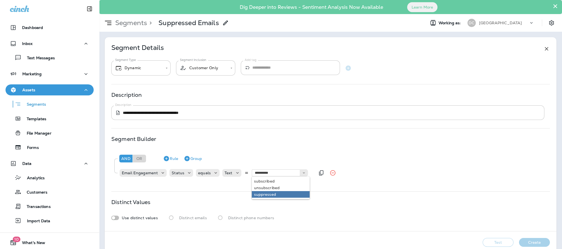
click at [277, 194] on div "**********" at bounding box center [331, 134] width 452 height 194
click at [520, 241] on button "Create" at bounding box center [534, 242] width 31 height 9
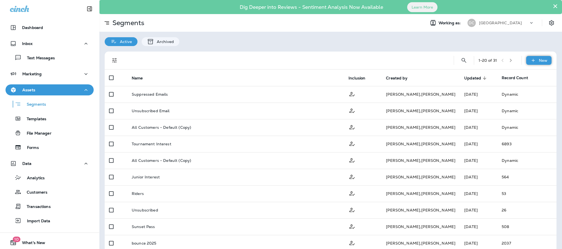
click at [530, 60] on div "New" at bounding box center [538, 60] width 25 height 9
click at [508, 74] on p "New Segment" at bounding box center [515, 73] width 29 height 4
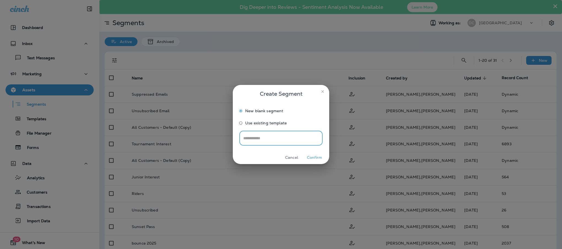
click at [274, 137] on input "text" at bounding box center [280, 138] width 83 height 15
click at [264, 139] on input "**********" at bounding box center [280, 138] width 83 height 15
type input "**********"
click at [314, 158] on button "Confirm" at bounding box center [314, 157] width 21 height 9
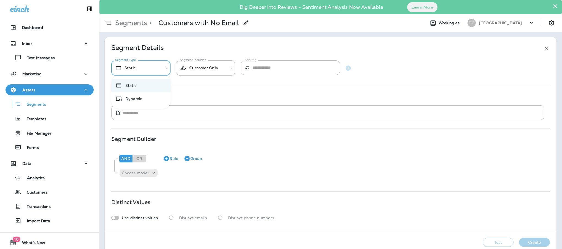
click at [161, 0] on body "**********" at bounding box center [281, 0] width 562 height 0
click at [147, 98] on li "Dynamic" at bounding box center [140, 98] width 59 height 13
type input "*******"
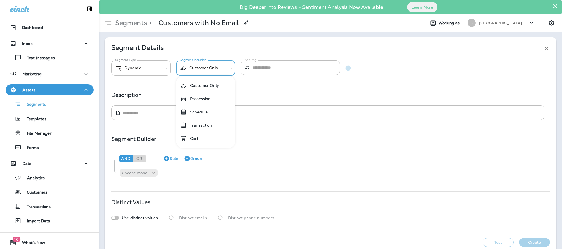
click at [213, 0] on body "**********" at bounding box center [281, 0] width 562 height 0
click at [213, 70] on div at bounding box center [281, 124] width 562 height 249
click at [138, 172] on p "Choose model" at bounding box center [135, 173] width 27 height 4
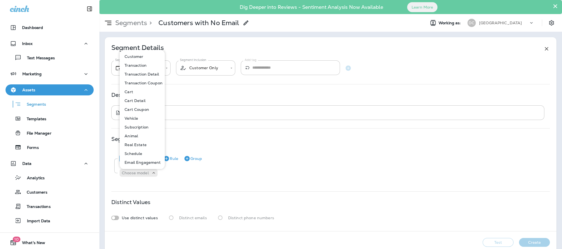
click at [140, 54] on p "Customer" at bounding box center [132, 56] width 21 height 4
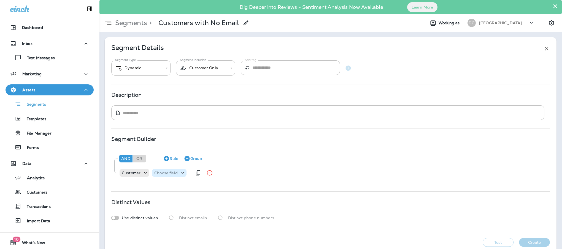
click at [158, 175] on p "Choose field" at bounding box center [165, 173] width 23 height 4
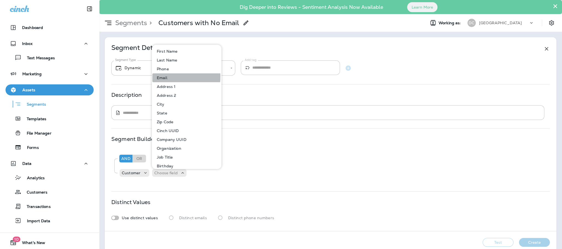
click at [162, 76] on p "Email" at bounding box center [161, 77] width 13 height 4
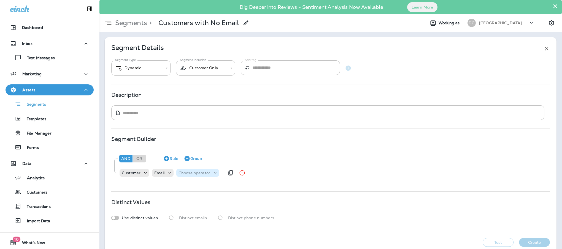
click at [205, 174] on p "Choose operator" at bounding box center [194, 173] width 32 height 4
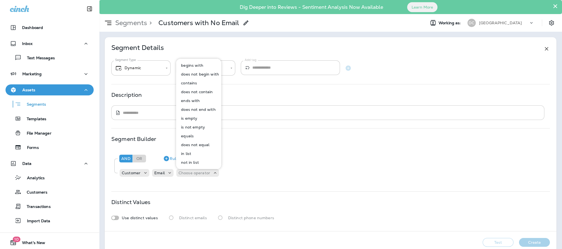
click at [196, 116] on p "is empty" at bounding box center [188, 118] width 18 height 4
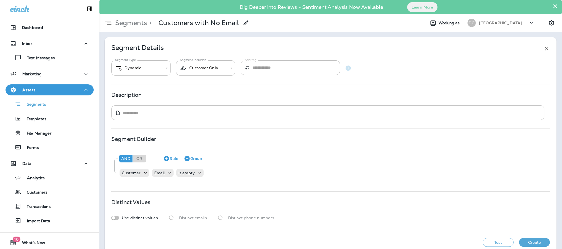
click at [135, 107] on div "​ * ​" at bounding box center [327, 112] width 433 height 15
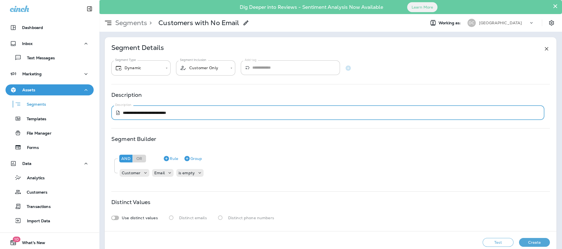
type textarea "**********"
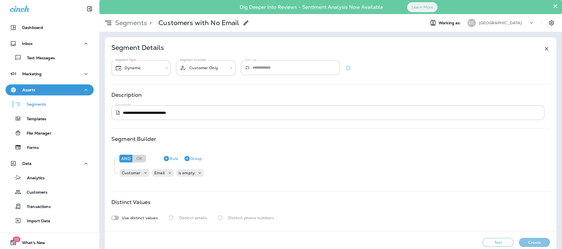
click at [521, 243] on button "Create" at bounding box center [534, 242] width 31 height 9
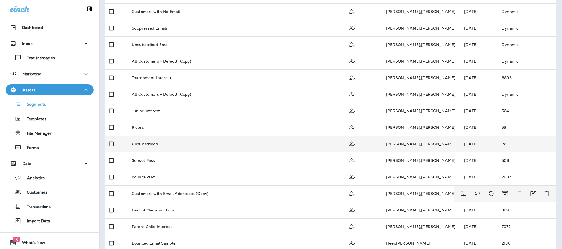
scroll to position [124, 0]
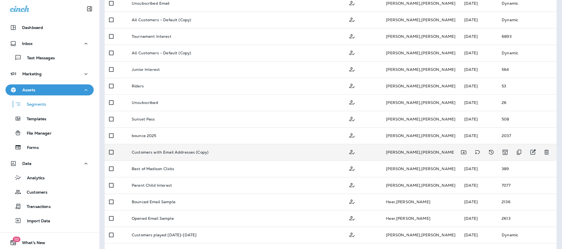
click at [217, 152] on div "Customers with Email Addresses (Copy)" at bounding box center [236, 152] width 208 height 4
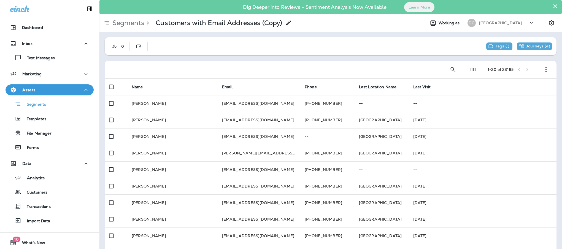
click at [291, 22] on icon at bounding box center [288, 23] width 7 height 7
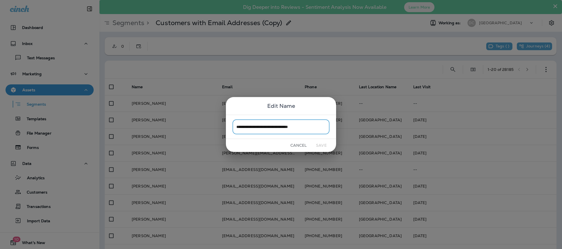
click at [314, 127] on input "**********" at bounding box center [280, 126] width 97 height 15
click at [313, 126] on input "**********" at bounding box center [280, 126] width 97 height 15
click at [312, 125] on input "**********" at bounding box center [280, 126] width 97 height 15
click at [297, 126] on input "**********" at bounding box center [280, 126] width 97 height 15
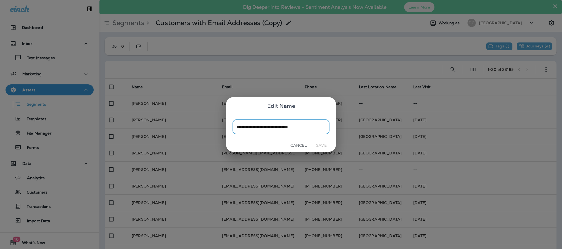
click at [301, 145] on button "Cancel" at bounding box center [298, 145] width 21 height 9
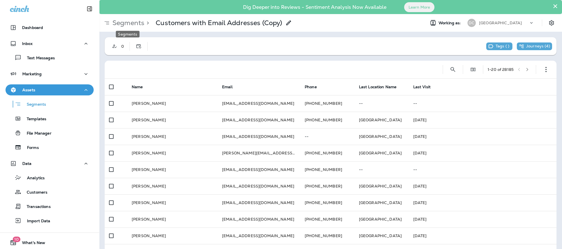
click at [124, 22] on p "Segments" at bounding box center [127, 23] width 34 height 8
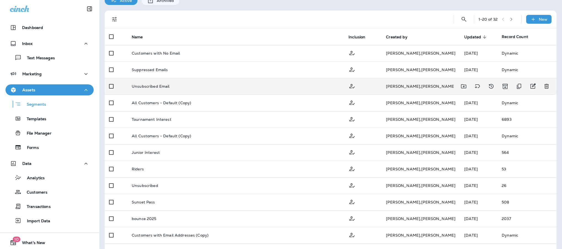
scroll to position [83, 0]
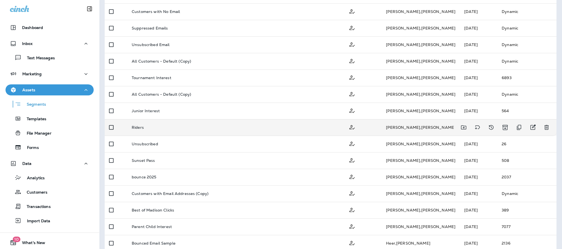
click at [140, 126] on p "Riders" at bounding box center [138, 127] width 12 height 4
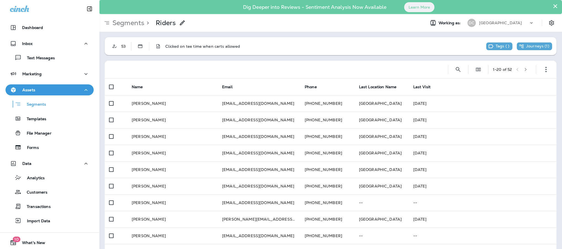
click at [553, 5] on button "×" at bounding box center [555, 6] width 5 height 9
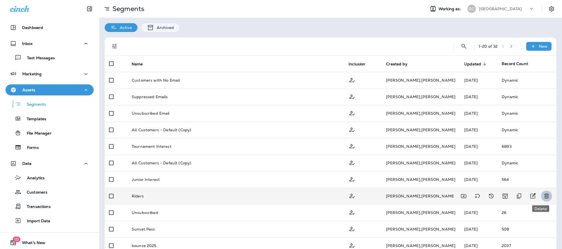
click at [543, 196] on icon "Delete" at bounding box center [546, 196] width 7 height 7
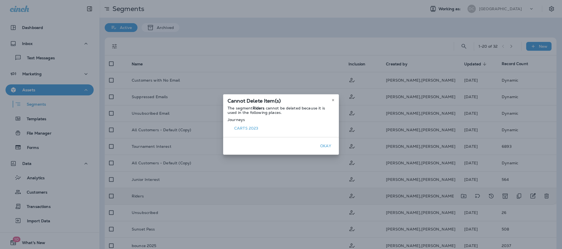
click at [325, 145] on button "Okay" at bounding box center [326, 146] width 18 height 9
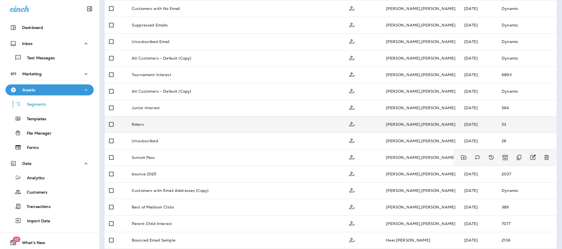
scroll to position [83, 0]
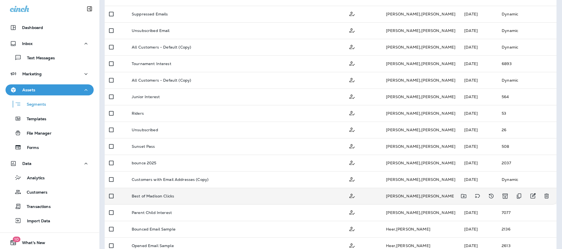
click at [261, 194] on div "Best of Madison Clicks" at bounding box center [236, 196] width 208 height 4
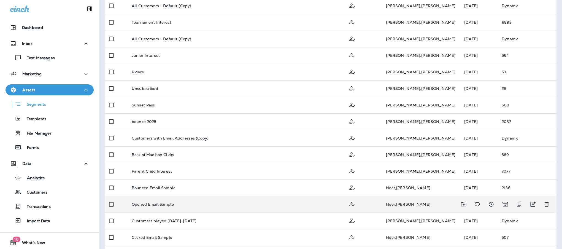
scroll to position [159, 0]
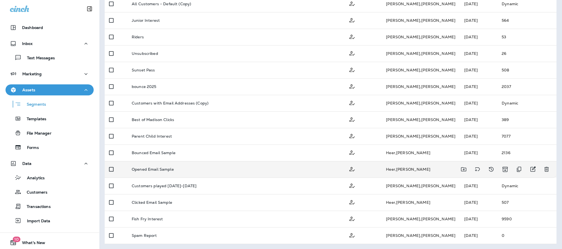
click at [156, 168] on p "Opened Email Sample" at bounding box center [153, 169] width 42 height 4
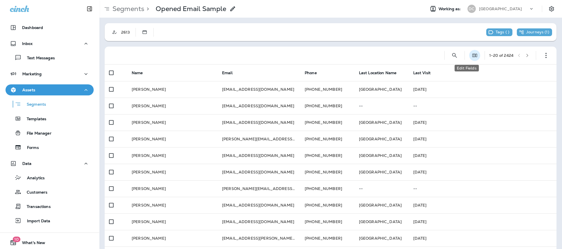
click at [472, 58] on icon "Edit Fields" at bounding box center [475, 56] width 6 height 6
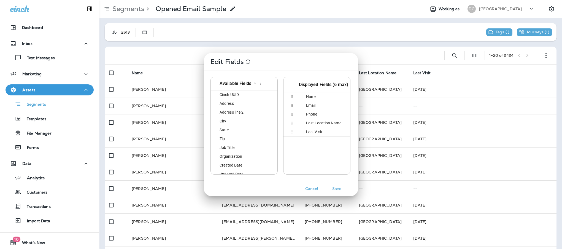
click at [314, 188] on button "Cancel" at bounding box center [311, 188] width 21 height 9
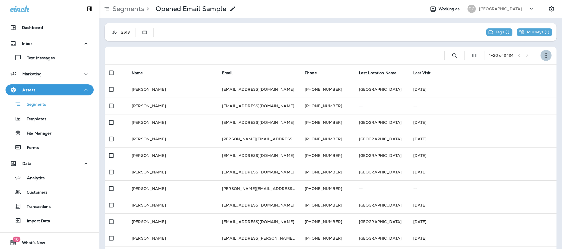
click at [543, 55] on icon "button" at bounding box center [546, 56] width 6 height 6
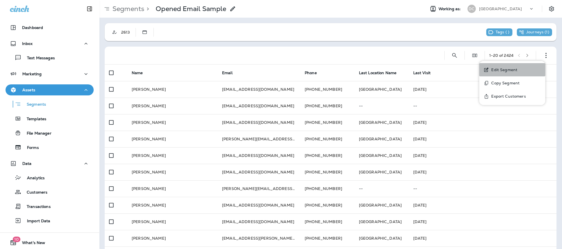
click at [506, 71] on p "Edit Segment" at bounding box center [503, 69] width 28 height 4
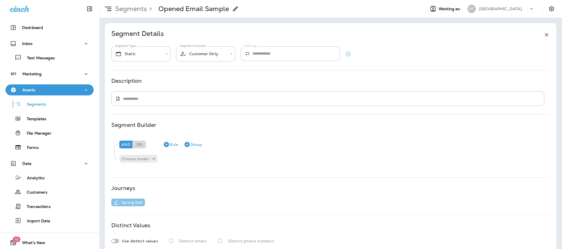
click at [130, 202] on p "Spring Golf" at bounding box center [131, 202] width 24 height 4
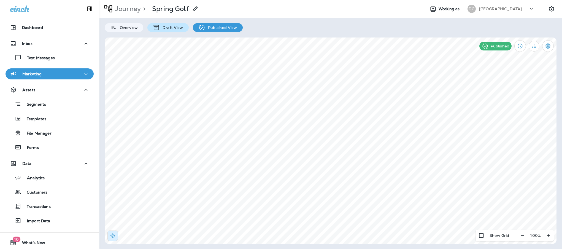
click at [169, 30] on div "Draft View" at bounding box center [167, 27] width 41 height 9
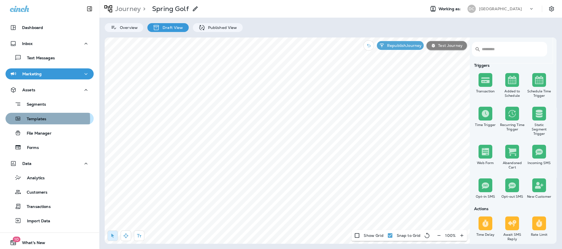
click at [34, 119] on p "Templates" at bounding box center [33, 119] width 25 height 5
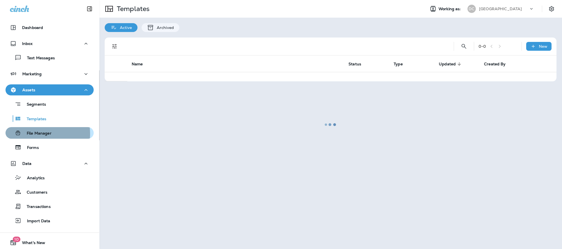
click at [32, 134] on p "File Manager" at bounding box center [36, 133] width 30 height 5
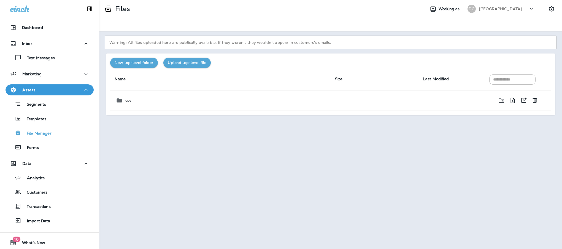
click at [128, 101] on p "csv" at bounding box center [128, 100] width 6 height 4
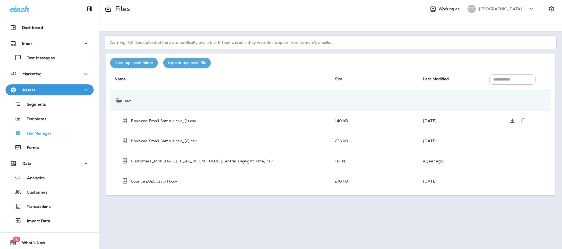
click at [158, 119] on p "Bounced Email Sample.csv_(1).csv" at bounding box center [163, 120] width 65 height 4
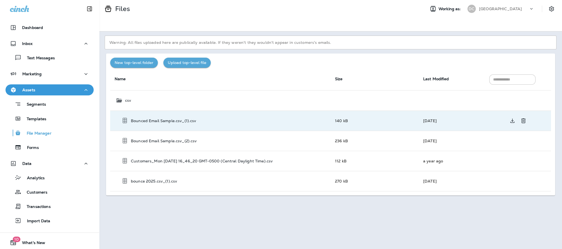
click at [158, 120] on p "Bounced Email Sample.csv_(1).csv" at bounding box center [163, 120] width 65 height 4
click at [120, 101] on icon at bounding box center [120, 100] width 6 height 4
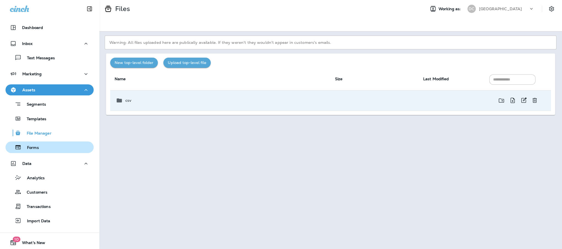
click at [39, 147] on div "Forms" at bounding box center [50, 147] width 84 height 8
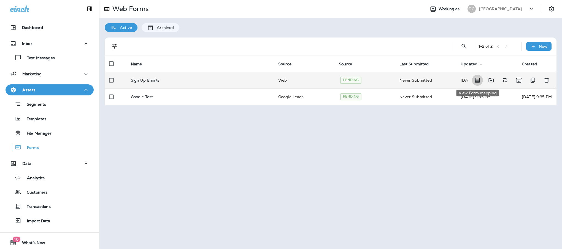
click at [477, 82] on icon "View Form mapping" at bounding box center [477, 80] width 7 height 7
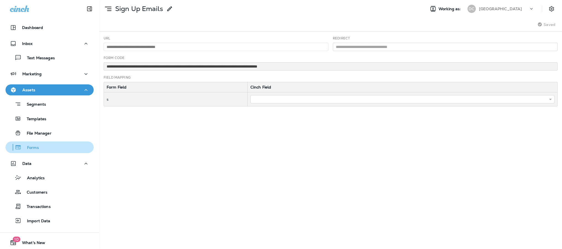
drag, startPoint x: 39, startPoint y: 147, endPoint x: 37, endPoint y: 148, distance: 3.0
click at [39, 147] on div "Forms" at bounding box center [50, 147] width 84 height 8
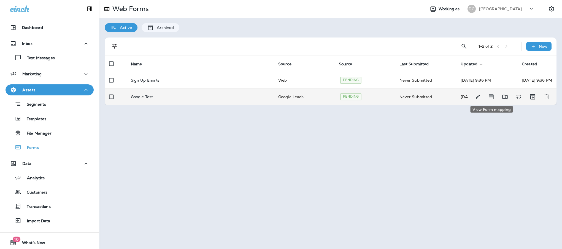
click at [492, 95] on icon "View Form mapping" at bounding box center [491, 96] width 7 height 7
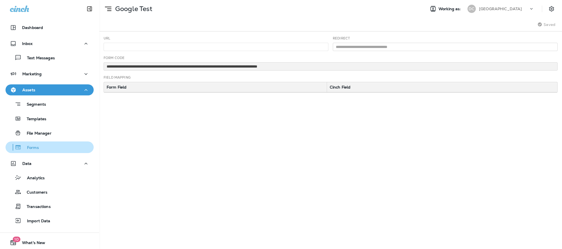
click at [36, 146] on p "Forms" at bounding box center [29, 147] width 17 height 5
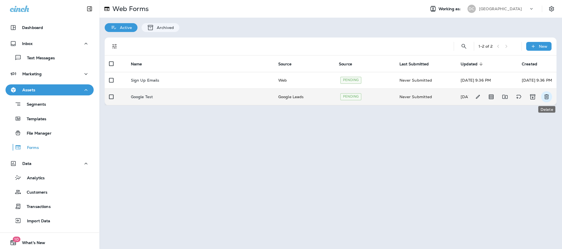
click at [547, 96] on icon "Delete" at bounding box center [546, 96] width 4 height 5
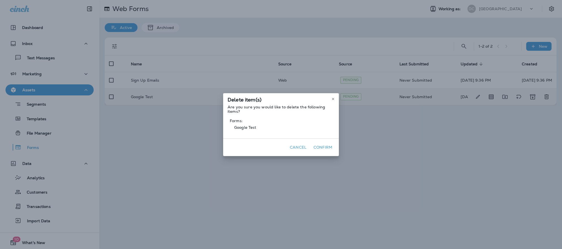
click at [324, 147] on button "Confirm" at bounding box center [322, 147] width 23 height 9
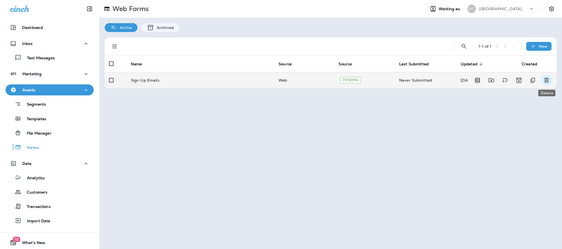
click at [547, 78] on icon "Delete" at bounding box center [546, 80] width 4 height 5
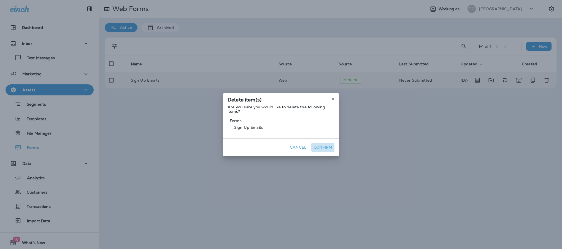
click at [323, 147] on button "Confirm" at bounding box center [322, 147] width 23 height 9
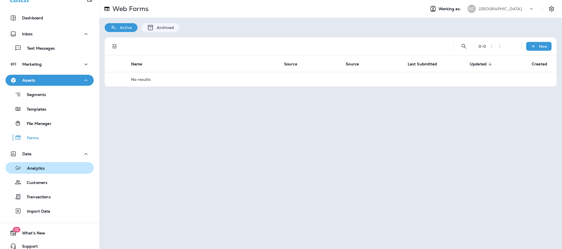
scroll to position [15, 0]
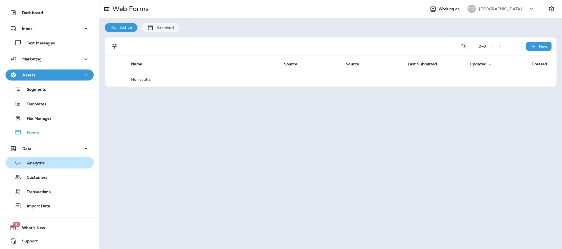
click at [34, 161] on p "Analytics" at bounding box center [32, 163] width 23 height 5
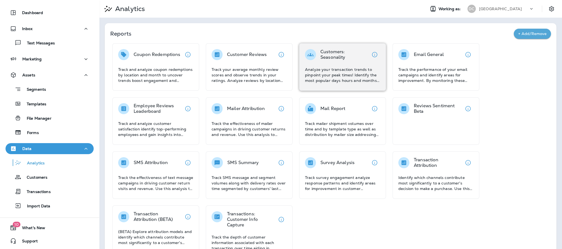
click at [331, 58] on p "Customers: Seasonality" at bounding box center [344, 54] width 49 height 11
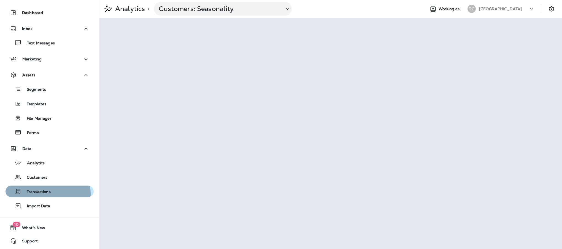
click at [40, 193] on p "Transactions" at bounding box center [35, 191] width 29 height 5
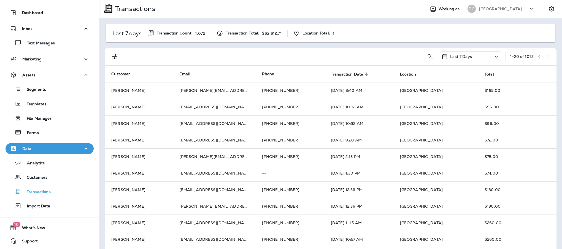
click at [364, 73] on icon at bounding box center [366, 74] width 5 height 5
click at [353, 72] on span "Transaction Date sorted ascending" at bounding box center [351, 74] width 39 height 5
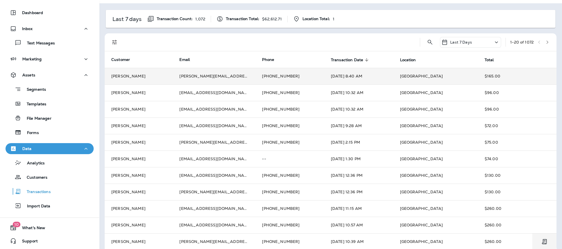
scroll to position [4, 0]
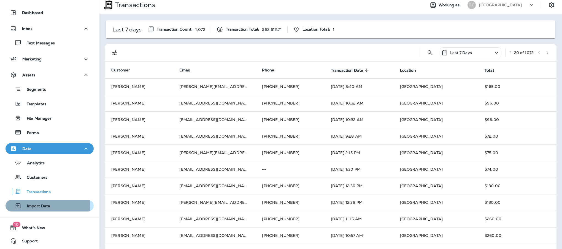
click at [36, 205] on p "Import Data" at bounding box center [35, 206] width 29 height 5
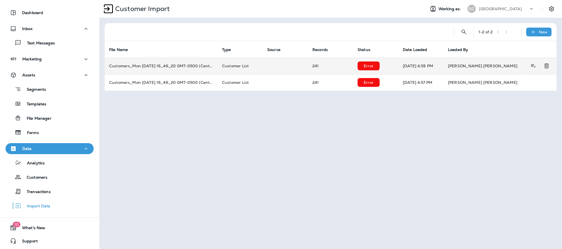
click at [243, 64] on td "Customer List" at bounding box center [240, 66] width 45 height 17
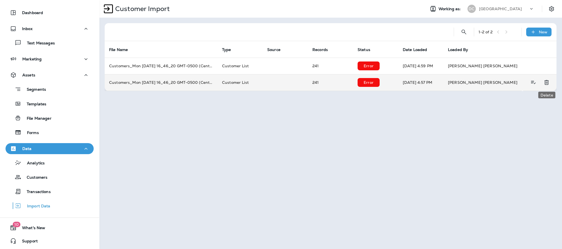
click at [544, 82] on icon "Delete" at bounding box center [546, 82] width 7 height 7
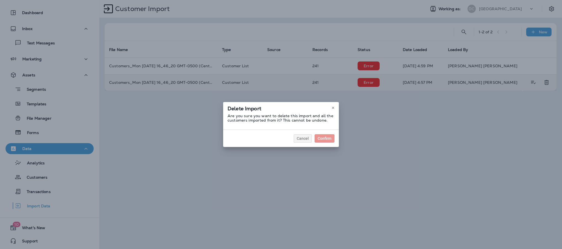
drag, startPoint x: 303, startPoint y: 132, endPoint x: 300, endPoint y: 136, distance: 4.5
click at [303, 132] on div "Cancel Confirm" at bounding box center [281, 137] width 116 height 17
click at [298, 137] on span "Cancel" at bounding box center [303, 138] width 12 height 4
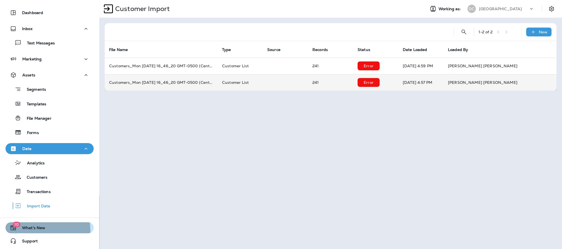
click at [30, 230] on span "What's New" at bounding box center [31, 228] width 29 height 7
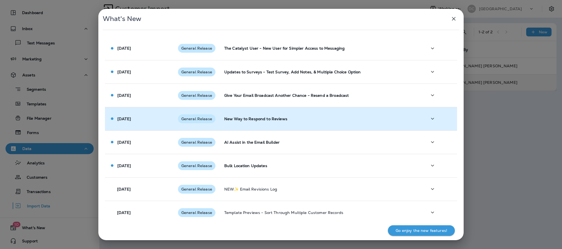
click at [210, 118] on span "General Release" at bounding box center [196, 119] width 37 height 4
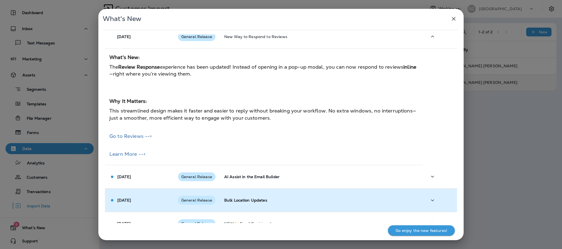
scroll to position [83, 0]
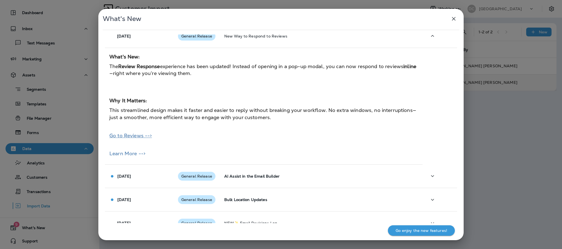
click at [127, 137] on link "Go to Reviews -->" at bounding box center [130, 135] width 42 height 6
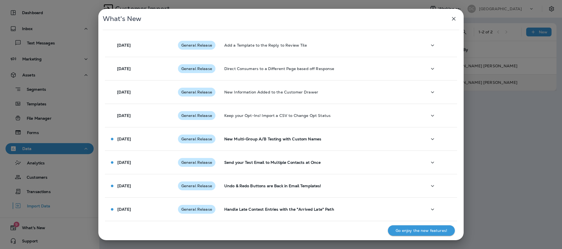
scroll to position [380, 0]
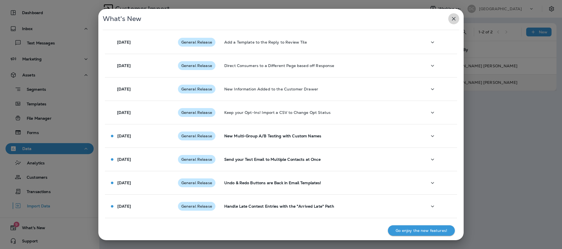
click at [450, 20] on button "button" at bounding box center [453, 18] width 11 height 11
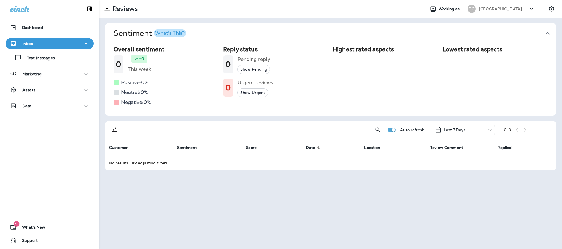
click at [163, 33] on div "What's This?" at bounding box center [169, 33] width 29 height 5
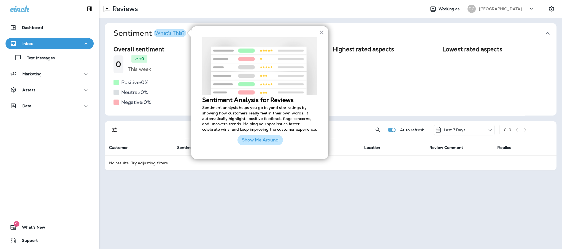
click at [256, 145] on button "Show Me Around" at bounding box center [259, 140] width 45 height 10
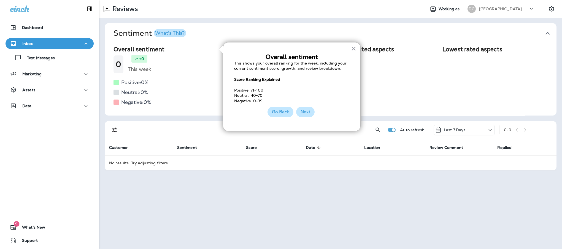
click at [304, 109] on button "Next" at bounding box center [305, 112] width 18 height 10
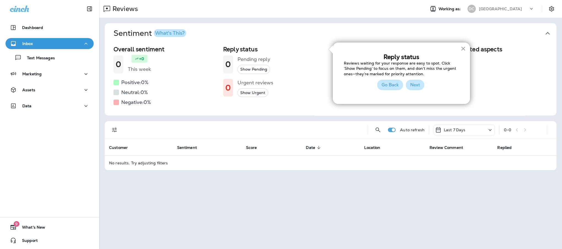
click at [412, 86] on button "Next" at bounding box center [415, 85] width 18 height 10
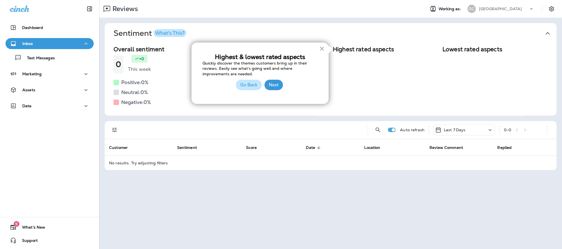
click at [280, 86] on button "Next" at bounding box center [273, 85] width 18 height 10
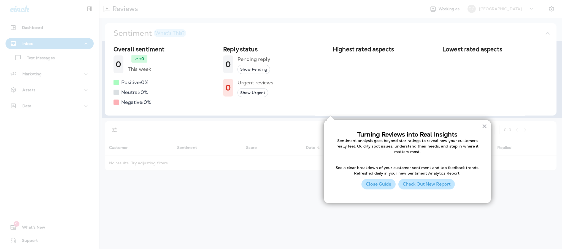
click at [407, 184] on button "Check Out New Report" at bounding box center [426, 184] width 56 height 10
click at [482, 127] on button "×" at bounding box center [484, 125] width 5 height 9
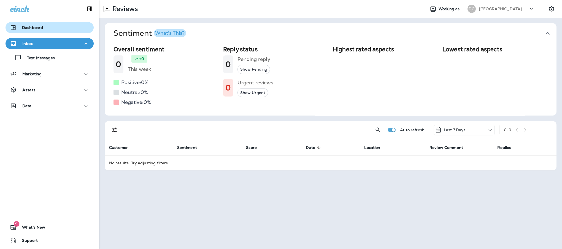
click at [34, 22] on button "Dashboard" at bounding box center [50, 27] width 88 height 11
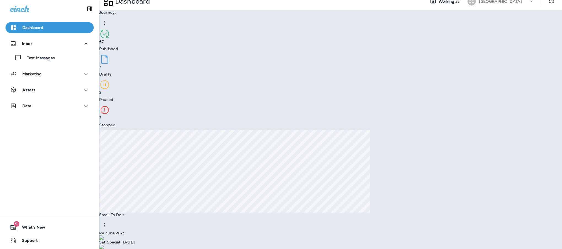
scroll to position [10, 0]
click at [108, 221] on icon "button" at bounding box center [104, 224] width 7 height 7
click at [218, 154] on div "Add a new widget" at bounding box center [221, 155] width 35 height 4
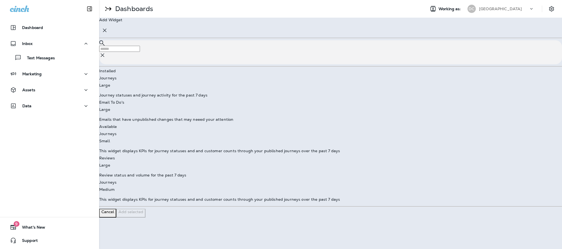
click at [110, 140] on p "Small" at bounding box center [104, 141] width 11 height 4
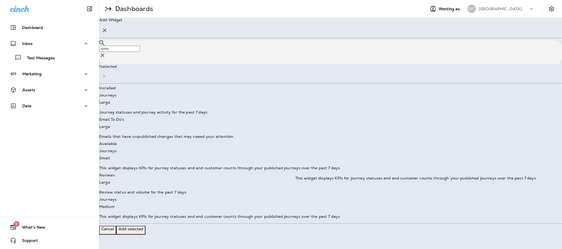
click at [341, 214] on p "This widget displays KPIs for journey statuses and and customer counts through …" at bounding box center [330, 216] width 463 height 4
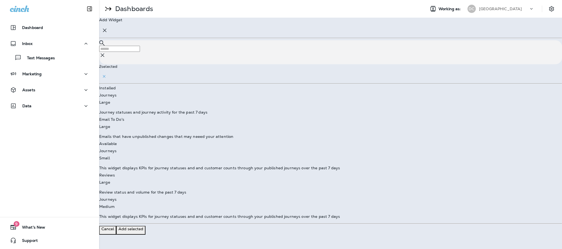
click at [143, 226] on p "Add selected" at bounding box center [130, 228] width 25 height 4
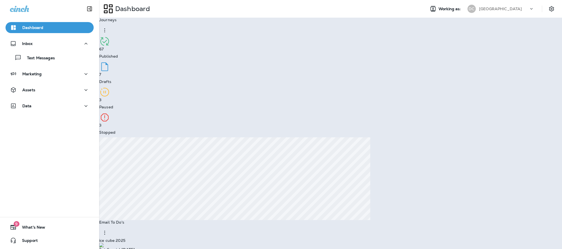
drag, startPoint x: 336, startPoint y: 154, endPoint x: 330, endPoint y: 155, distance: 5.8
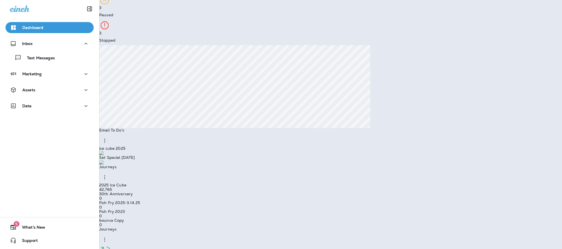
scroll to position [108, 0]
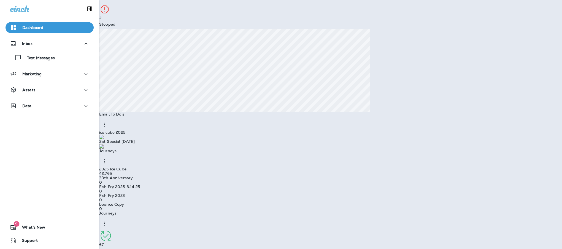
click at [108, 220] on icon "button" at bounding box center [104, 223] width 7 height 7
click at [393, 193] on div "Remove" at bounding box center [392, 187] width 35 height 11
click at [49, 31] on p "Remove Widget" at bounding box center [34, 29] width 30 height 4
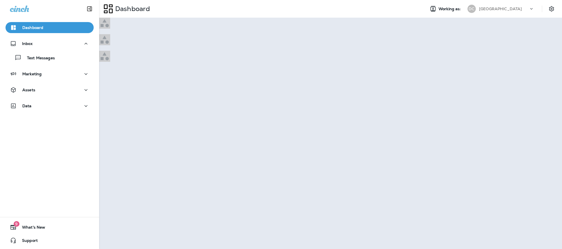
scroll to position [0, 0]
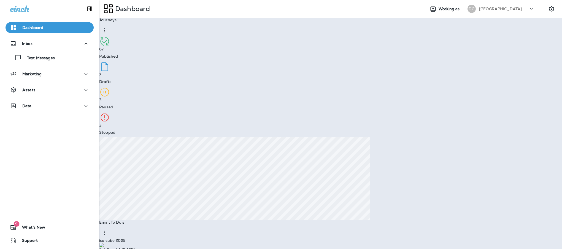
click at [290, 189] on div "Remove" at bounding box center [287, 183] width 35 height 11
click at [49, 31] on p "Remove Widget" at bounding box center [34, 29] width 30 height 4
click at [104, 243] on img at bounding box center [101, 245] width 4 height 4
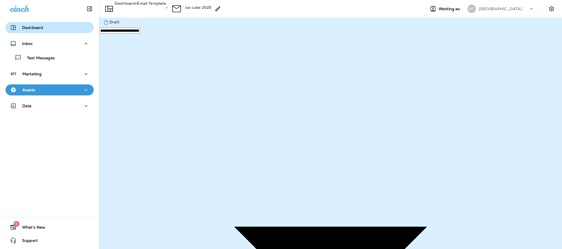
click at [31, 26] on p "Dashboard" at bounding box center [32, 27] width 21 height 4
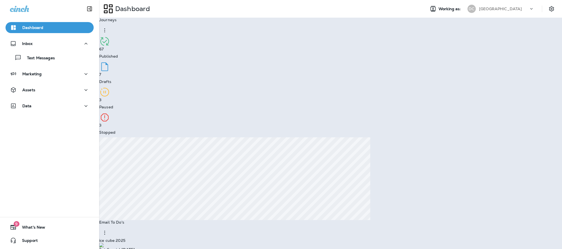
click at [108, 229] on icon "button" at bounding box center [104, 232] width 7 height 7
click at [225, 164] on div "Add a new widget" at bounding box center [221, 165] width 35 height 4
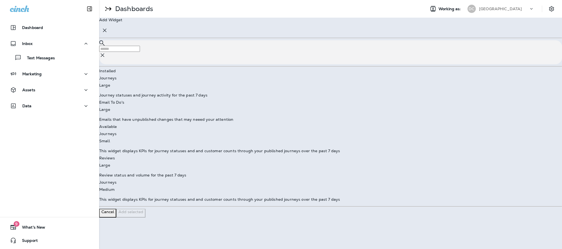
click at [140, 51] on input "text" at bounding box center [119, 49] width 41 height 6
click at [30, 25] on div "Dashboard" at bounding box center [26, 27] width 33 height 7
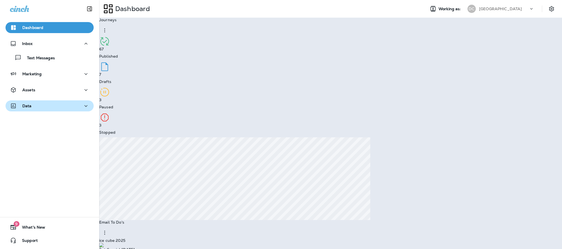
click at [67, 106] on div "Data" at bounding box center [49, 105] width 79 height 7
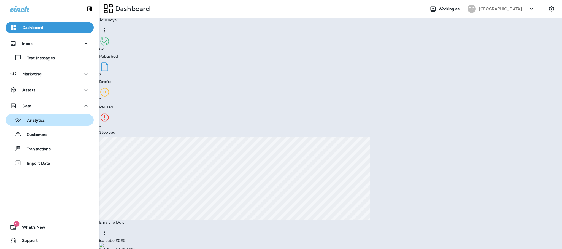
click at [44, 119] on p "Analytics" at bounding box center [32, 120] width 23 height 5
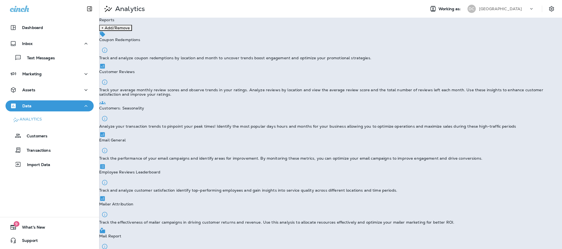
click at [156, 170] on p "Employee Reviews Leaderboard" at bounding box center [129, 172] width 61 height 4
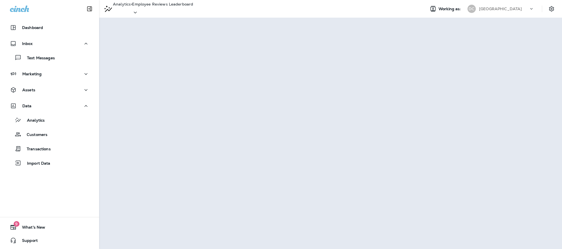
click at [193, 6] on p "Employee Reviews Leaderboard" at bounding box center [162, 4] width 61 height 4
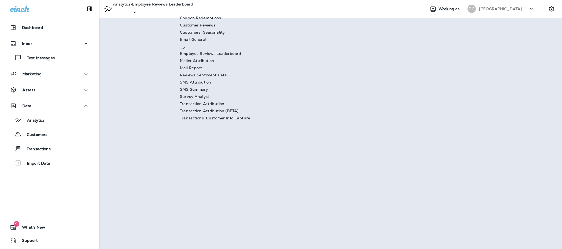
click at [218, 99] on p "Survey Analysis" at bounding box center [215, 96] width 70 height 4
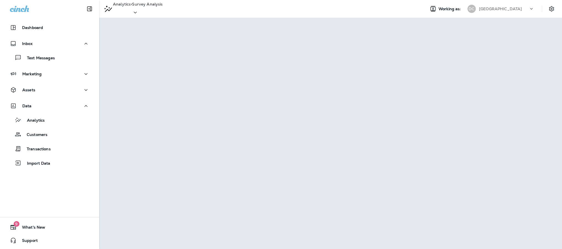
click at [163, 5] on p "Survey Analysis" at bounding box center [147, 4] width 31 height 4
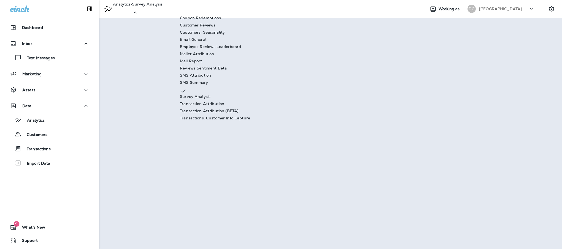
click at [163, 5] on p "Survey Analysis" at bounding box center [147, 4] width 31 height 4
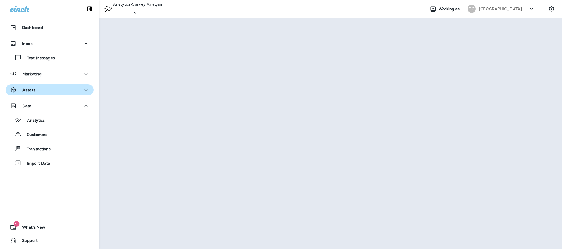
click at [83, 91] on icon "button" at bounding box center [86, 89] width 7 height 7
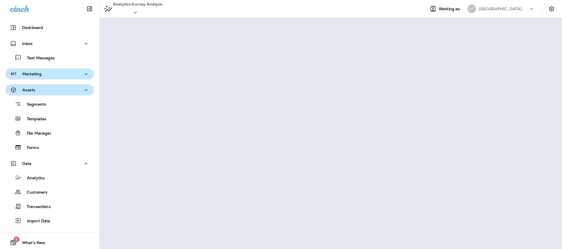
click at [82, 69] on button "Marketing" at bounding box center [50, 73] width 88 height 11
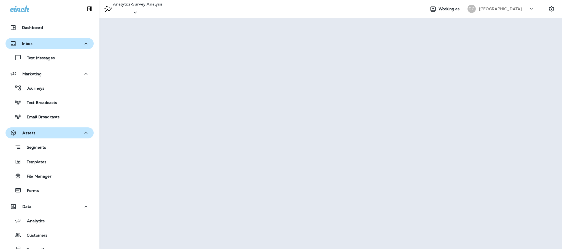
click at [84, 45] on icon "button" at bounding box center [86, 43] width 7 height 7
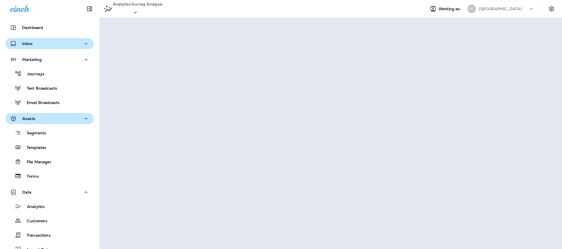
click at [84, 45] on icon "button" at bounding box center [86, 43] width 7 height 7
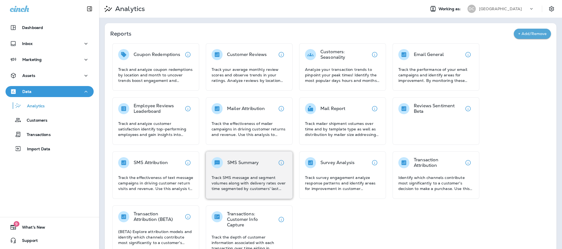
scroll to position [15, 0]
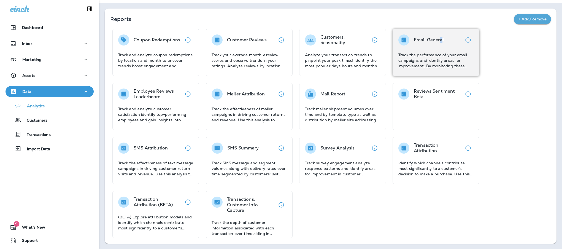
drag, startPoint x: 441, startPoint y: 43, endPoint x: 438, endPoint y: 46, distance: 4.1
click at [438, 46] on div "Email General Track the performance of your email campaigns and identify areas …" at bounding box center [435, 51] width 75 height 34
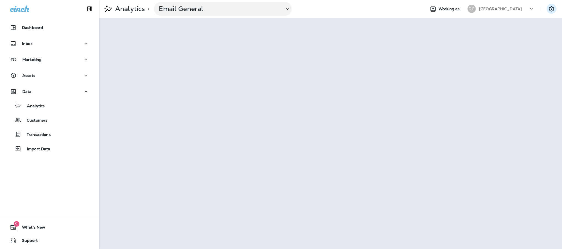
click at [551, 8] on icon "Settings" at bounding box center [551, 9] width 7 height 7
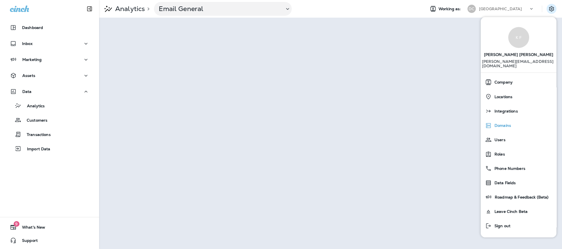
click at [507, 123] on span "Domains" at bounding box center [501, 125] width 19 height 5
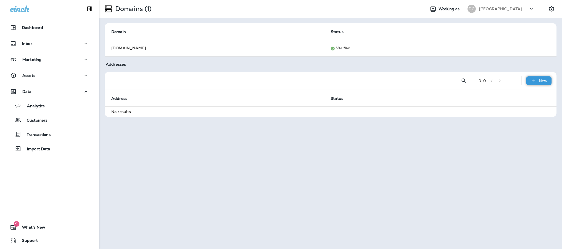
click at [534, 79] on icon at bounding box center [533, 81] width 6 height 6
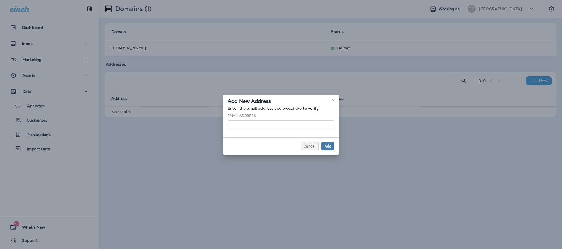
click at [251, 123] on input at bounding box center [281, 124] width 107 height 8
type input "**********"
click at [324, 144] on div "Add" at bounding box center [327, 146] width 7 height 4
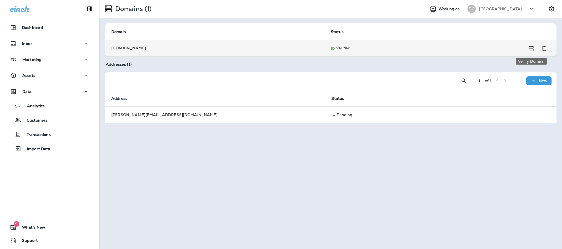
click at [530, 49] on icon "Verify Domain" at bounding box center [531, 48] width 5 height 5
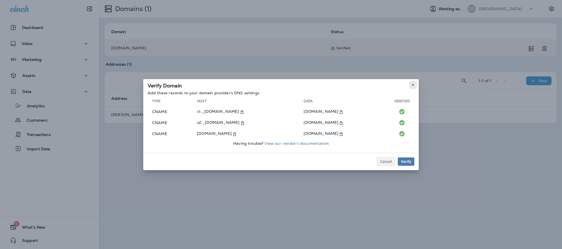
click at [413, 85] on use at bounding box center [413, 85] width 2 height 2
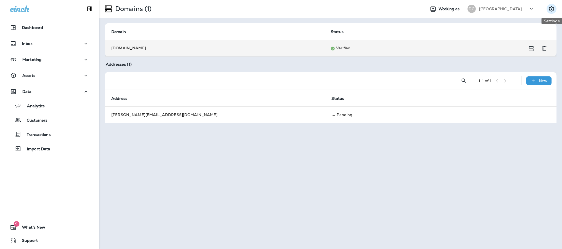
click at [551, 7] on icon "Settings" at bounding box center [551, 9] width 7 height 7
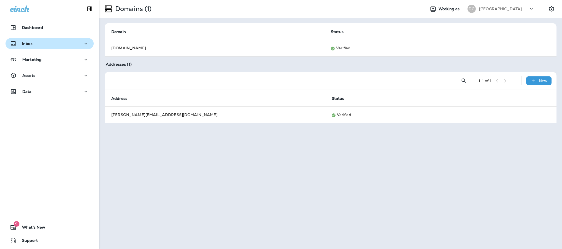
click at [33, 46] on div "Inbox" at bounding box center [49, 43] width 79 height 7
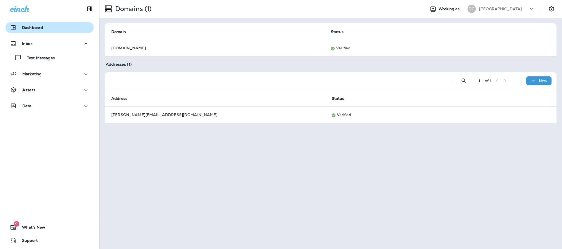
click at [30, 26] on p "Dashboard" at bounding box center [32, 27] width 21 height 4
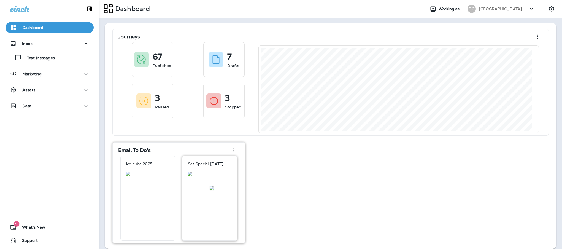
click at [211, 176] on img at bounding box center [210, 173] width 44 height 4
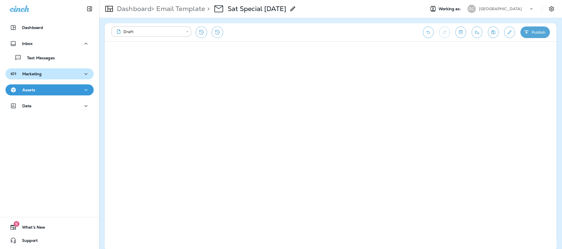
click at [72, 73] on div "Marketing" at bounding box center [49, 74] width 79 height 7
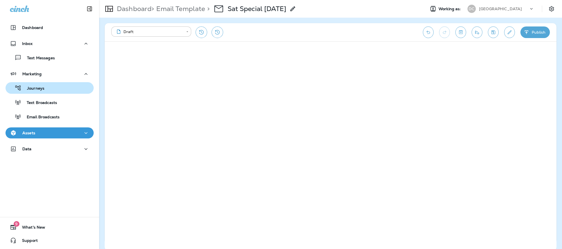
click at [40, 87] on p "Journeys" at bounding box center [32, 88] width 23 height 5
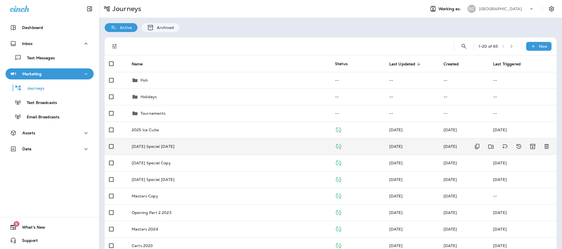
click at [244, 147] on div "[DATE] Special [DATE]" at bounding box center [229, 146] width 194 height 4
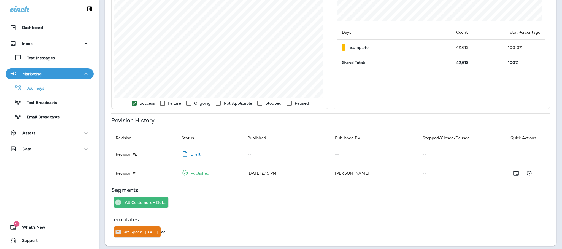
scroll to position [162, 0]
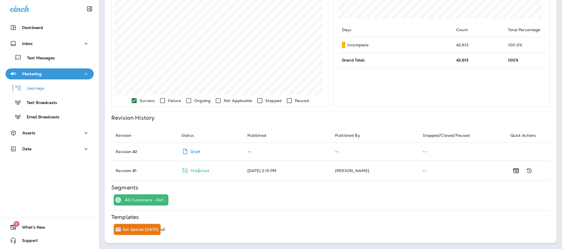
click at [198, 173] on div "Published" at bounding box center [196, 170] width 28 height 9
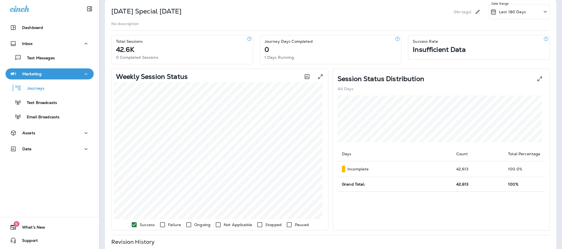
scroll to position [0, 0]
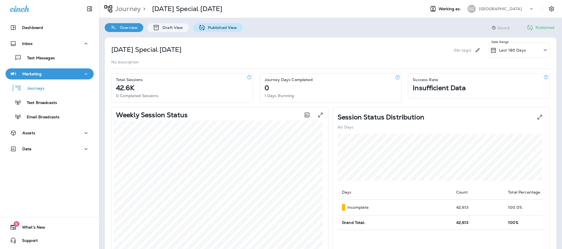
click at [201, 25] on icon at bounding box center [201, 27] width 7 height 7
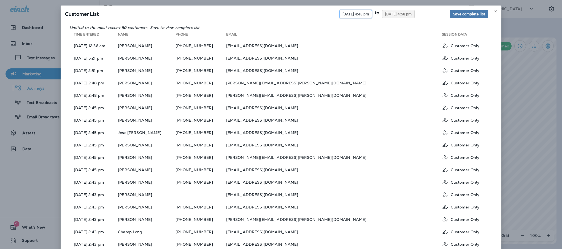
click at [342, 15] on span "09/19/2025 4:48 pm" at bounding box center [355, 14] width 26 height 4
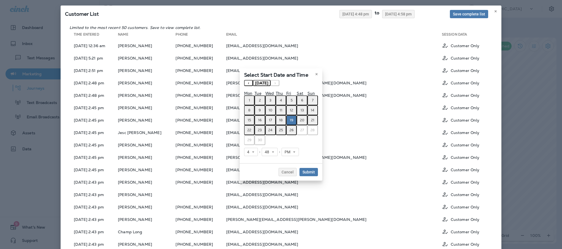
click at [302, 119] on abbr "20" at bounding box center [302, 120] width 4 height 4
click at [377, 15] on div "Select Start Date and Time « ‹ September 2025 › » Mon Tue Wed Thu Fri Sat Sun 1…" at bounding box center [281, 124] width 562 height 249
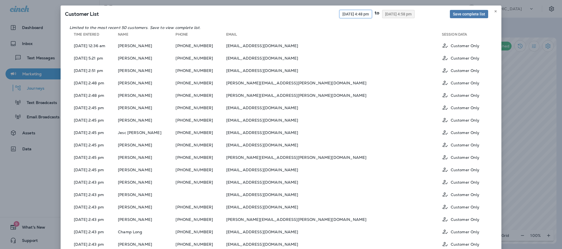
click at [348, 15] on span "09/19/2025 4:48 pm" at bounding box center [355, 14] width 26 height 4
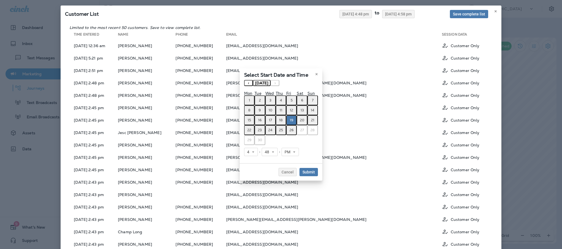
click at [303, 118] on abbr "20" at bounding box center [302, 120] width 4 height 4
click at [295, 150] on icon at bounding box center [294, 151] width 3 height 3
click at [290, 159] on link "AM" at bounding box center [290, 160] width 17 height 7
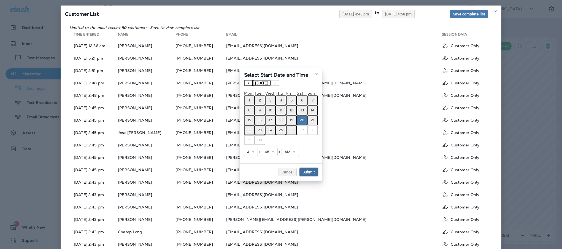
click at [301, 168] on button "Submit" at bounding box center [308, 172] width 18 height 8
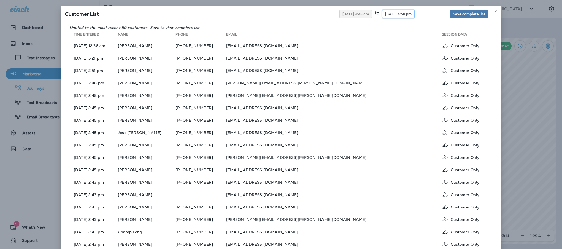
click at [383, 17] on button "09/26/2025 4:58 pm" at bounding box center [398, 14] width 33 height 8
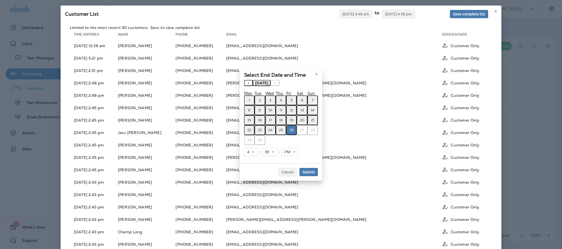
click at [305, 121] on button "20" at bounding box center [302, 120] width 10 height 10
click at [251, 151] on span "4" at bounding box center [249, 152] width 4 height 5
click at [246, 213] on link "9" at bounding box center [251, 213] width 14 height 7
click at [291, 150] on span "PM" at bounding box center [289, 152] width 8 height 5
click at [289, 158] on link "AM" at bounding box center [290, 160] width 17 height 7
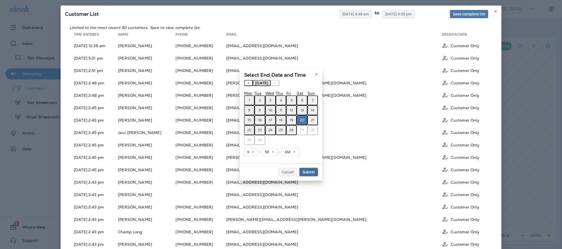
click at [309, 170] on span "Submit" at bounding box center [308, 172] width 12 height 4
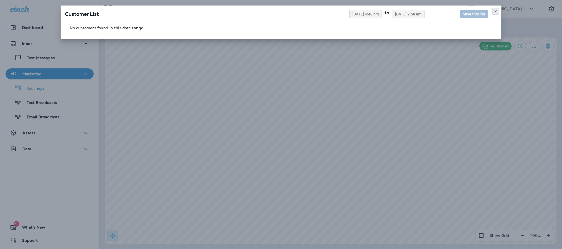
click at [495, 10] on icon at bounding box center [495, 11] width 3 height 3
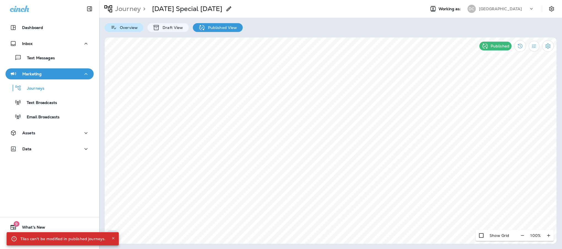
click at [118, 28] on p "Overview" at bounding box center [127, 27] width 21 height 4
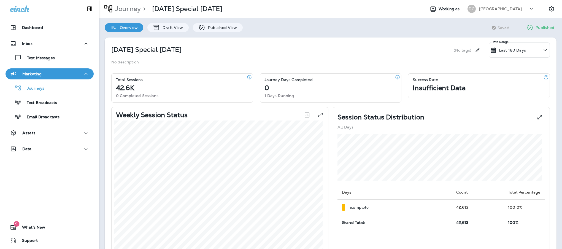
click at [501, 50] on p "Last 180 Days" at bounding box center [512, 50] width 27 height 4
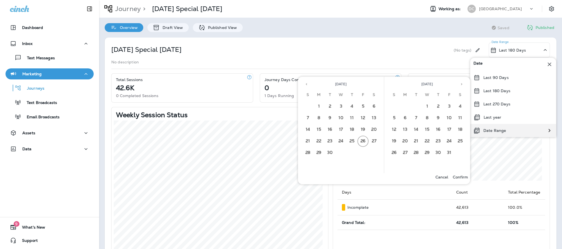
click at [497, 132] on p "Date Range" at bounding box center [494, 130] width 23 height 4
click at [309, 140] on button "21" at bounding box center [307, 141] width 11 height 11
click at [308, 124] on button "14" at bounding box center [307, 129] width 11 height 11
click at [373, 128] on button "20" at bounding box center [374, 129] width 11 height 11
click at [461, 177] on p "Confirm" at bounding box center [460, 177] width 15 height 4
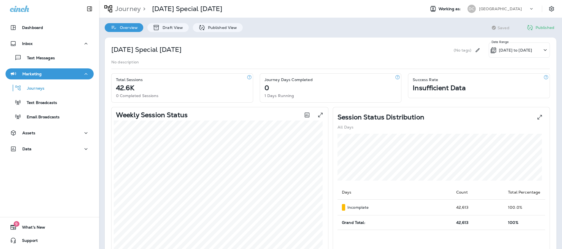
click at [543, 77] on icon "button" at bounding box center [546, 77] width 6 height 6
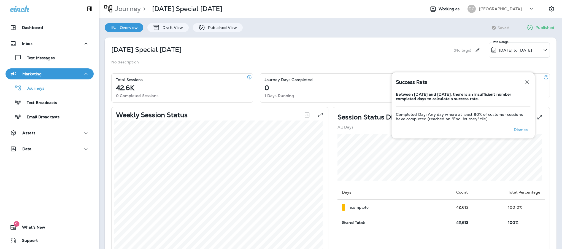
click at [528, 81] on icon "button" at bounding box center [527, 82] width 4 height 4
